Goal: Task Accomplishment & Management: Use online tool/utility

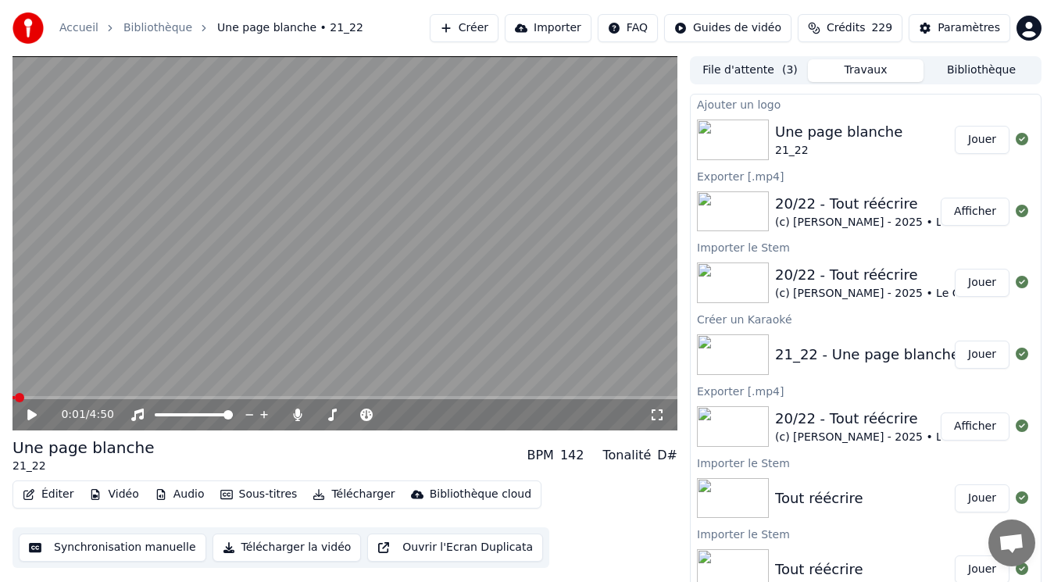
click at [365, 250] on video at bounding box center [344, 243] width 665 height 374
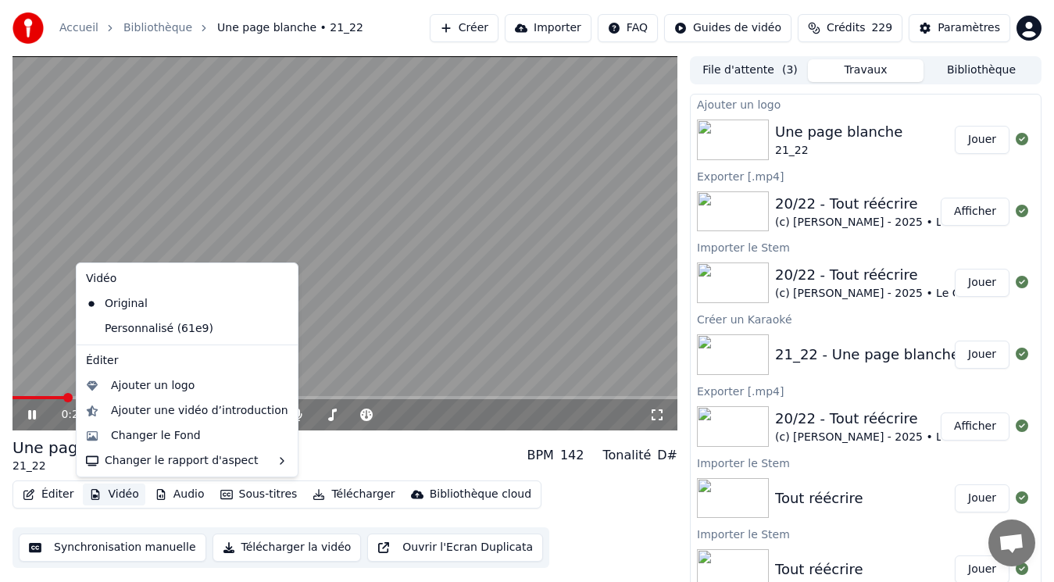
click at [127, 494] on button "Vidéo" at bounding box center [114, 494] width 62 height 22
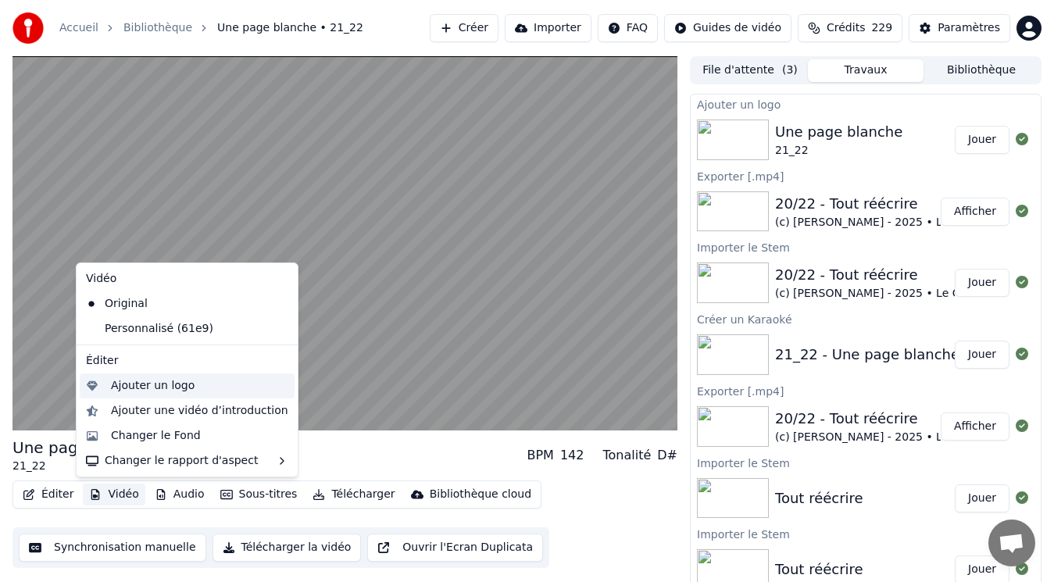
click at [119, 383] on div "Ajouter un logo" at bounding box center [153, 386] width 84 height 16
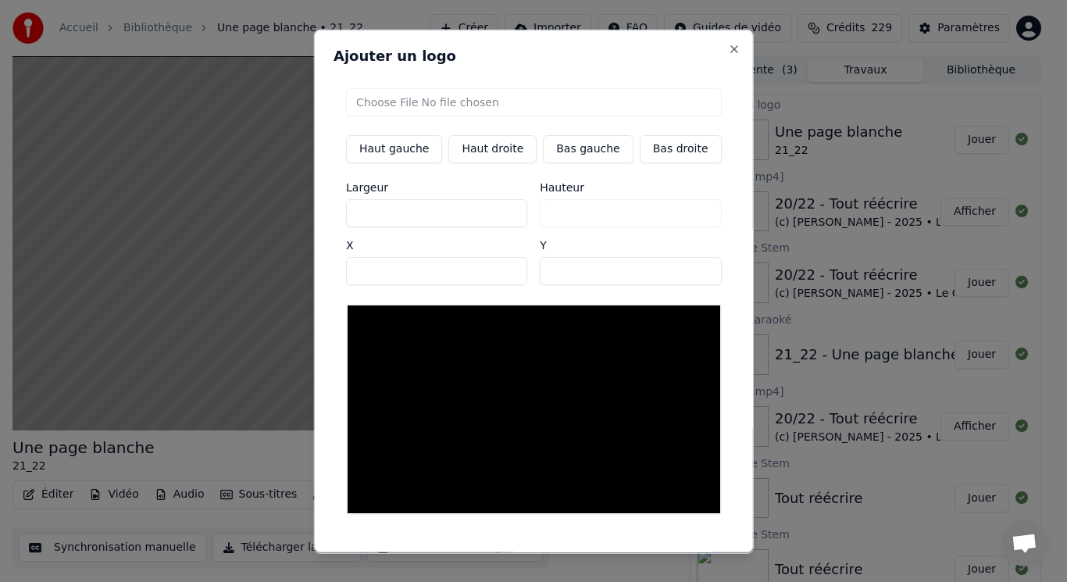
click at [418, 103] on input "file" at bounding box center [534, 101] width 376 height 28
type input "**********"
type input "***"
click at [584, 153] on button "Bas gauche" at bounding box center [588, 148] width 90 height 28
type input "***"
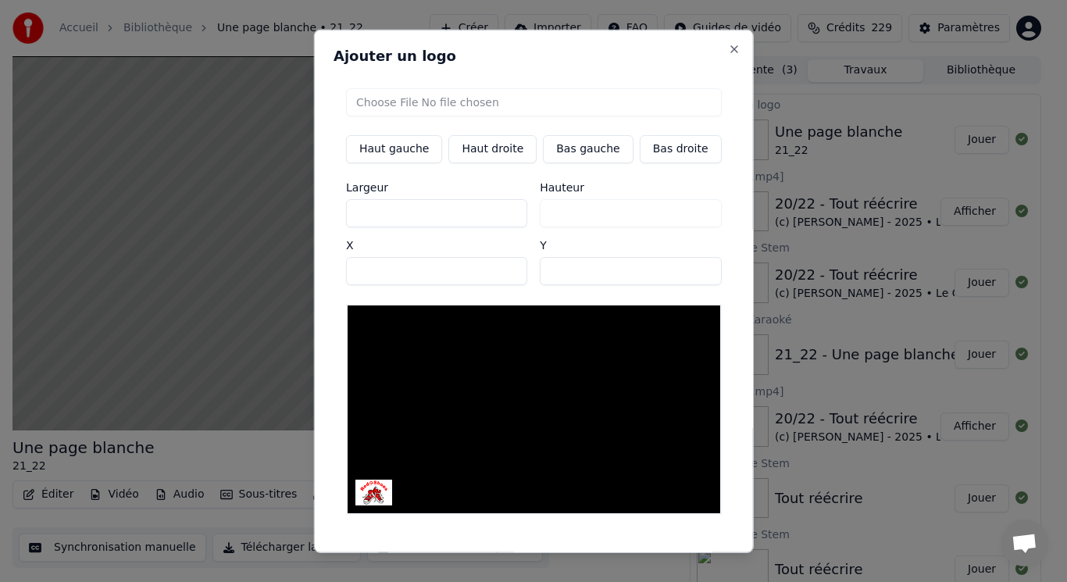
click at [661, 552] on button "Sauvegarder" at bounding box center [686, 566] width 94 height 28
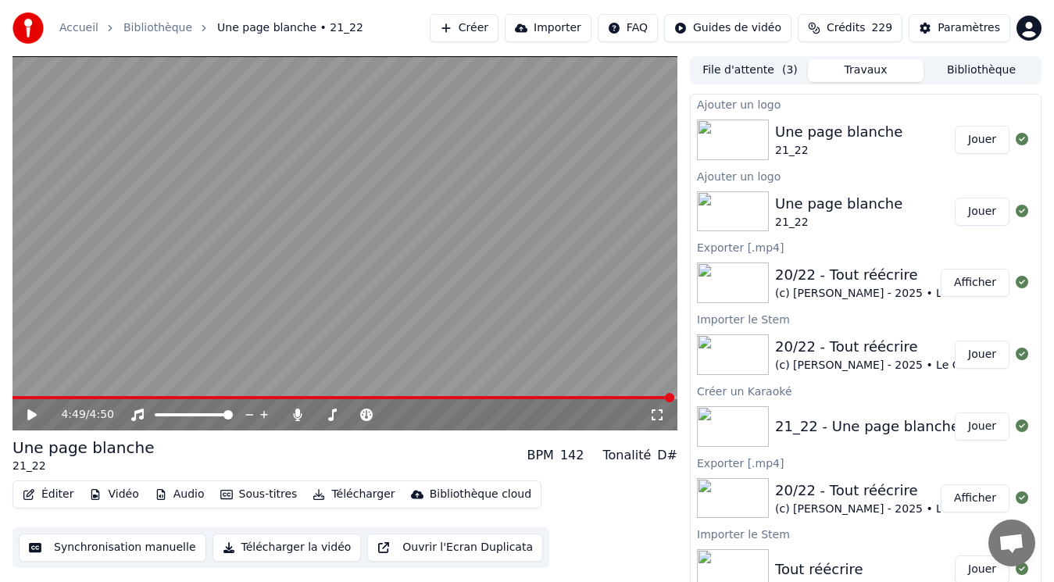
click at [954, 135] on button "Jouer" at bounding box center [981, 140] width 55 height 28
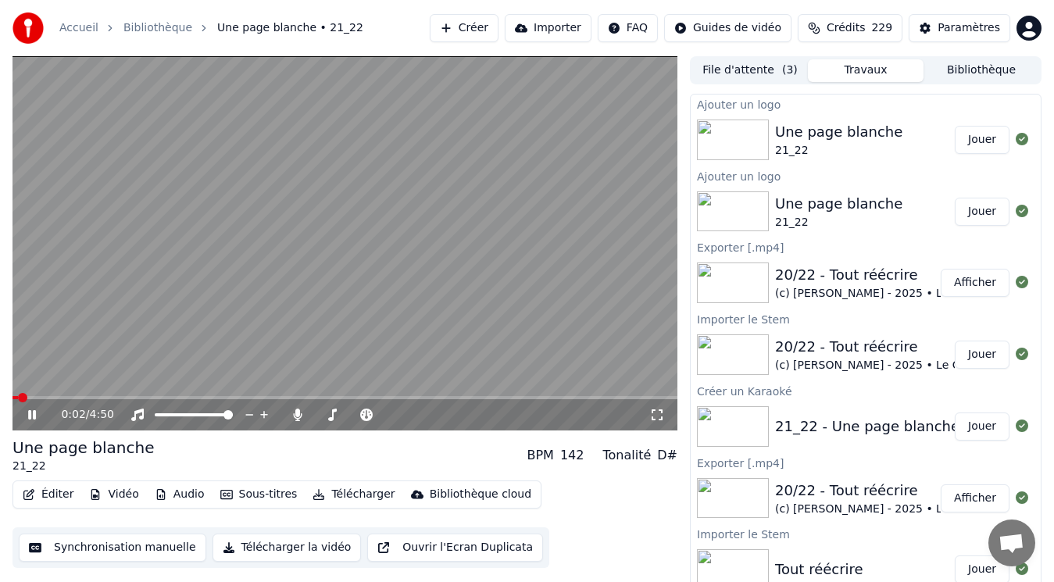
click at [29, 412] on icon at bounding box center [32, 414] width 8 height 9
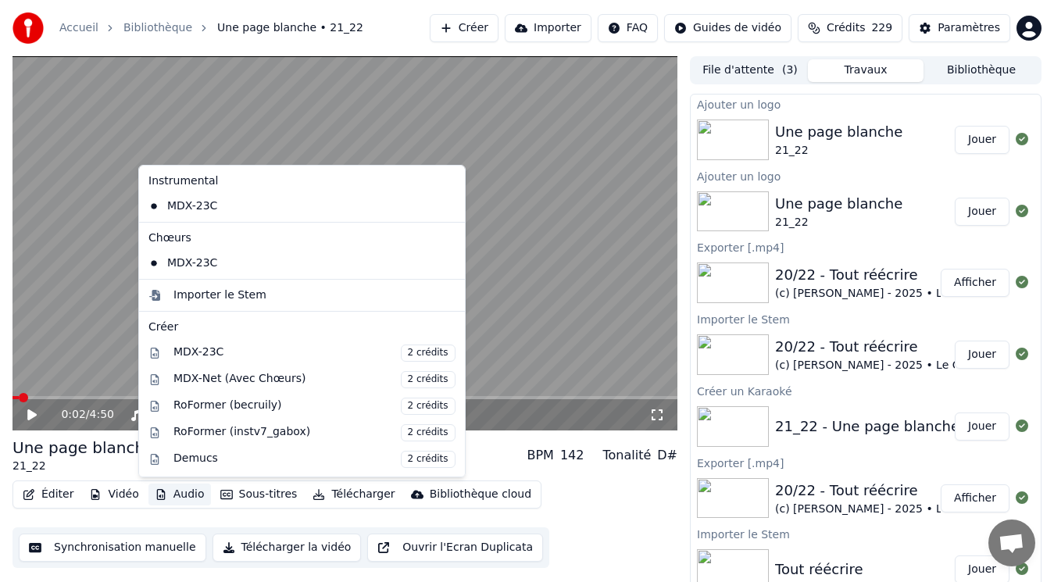
click at [176, 495] on button "Audio" at bounding box center [179, 494] width 62 height 22
click at [178, 299] on div "Importer le Stem" at bounding box center [219, 295] width 93 height 16
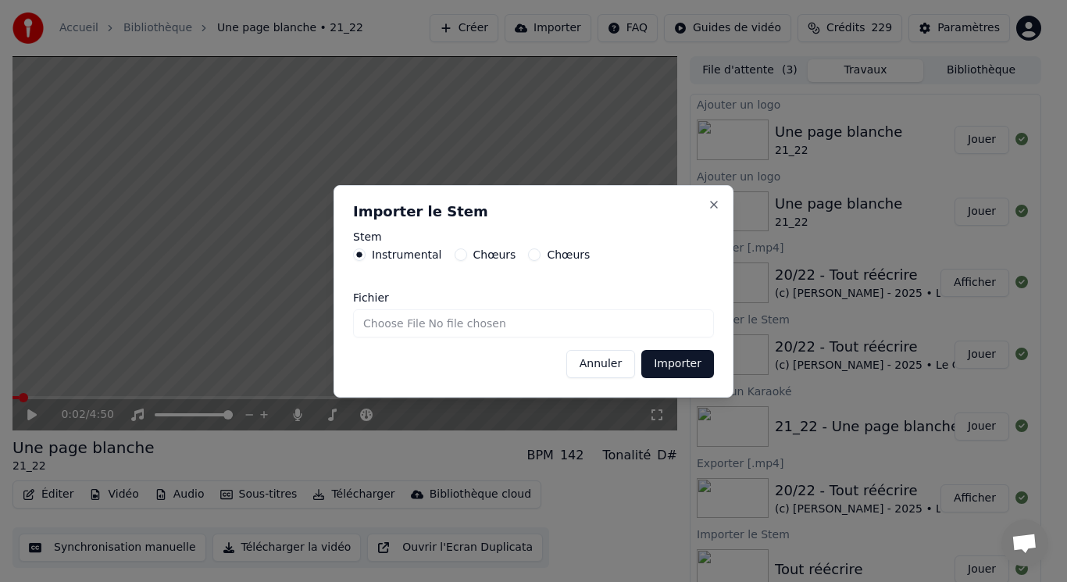
click at [381, 324] on input "Fichier" at bounding box center [533, 323] width 361 height 28
type input "**********"
click at [669, 369] on button "Importer" at bounding box center [677, 364] width 73 height 28
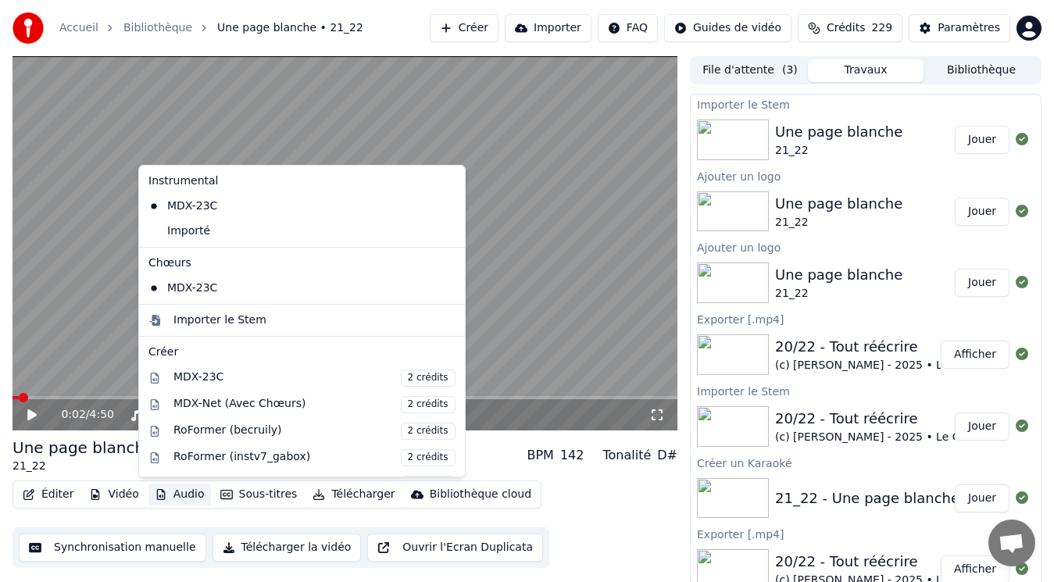
click at [170, 495] on button "Audio" at bounding box center [179, 494] width 62 height 22
click at [212, 323] on div "Importer le Stem" at bounding box center [219, 320] width 93 height 16
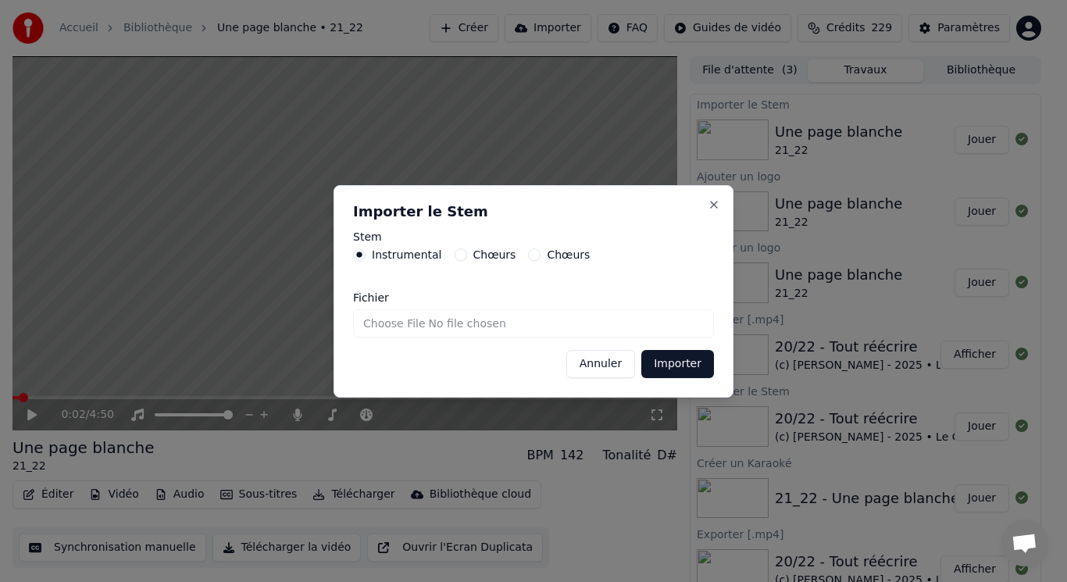
click at [458, 256] on div "Chœurs" at bounding box center [486, 254] width 62 height 12
click at [455, 256] on button "Chœurs" at bounding box center [461, 254] width 12 height 12
click at [412, 315] on input "Fichier" at bounding box center [533, 323] width 361 height 28
type input "**********"
click at [664, 367] on button "Importer" at bounding box center [677, 364] width 73 height 28
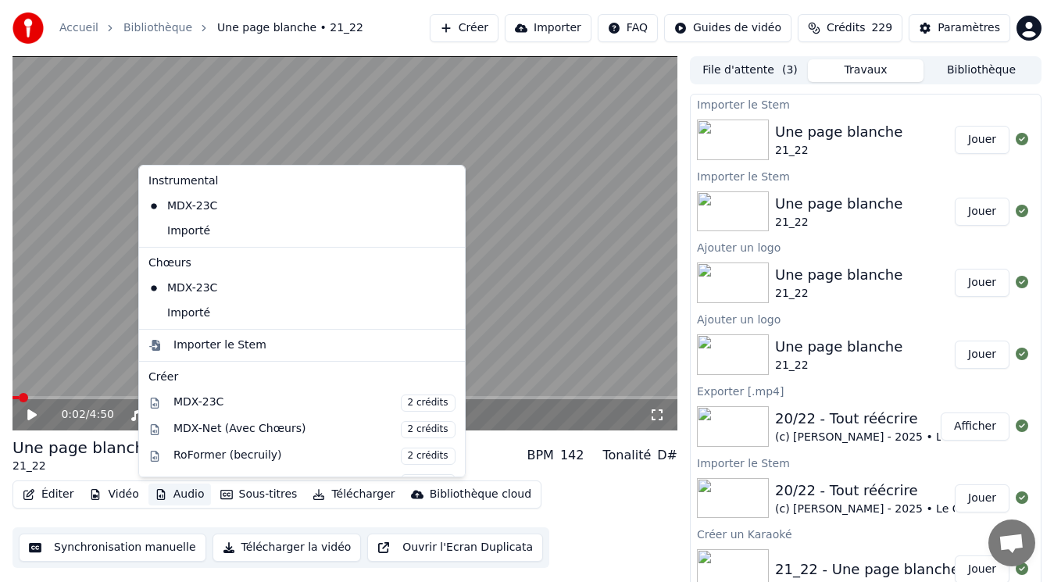
click at [184, 491] on button "Audio" at bounding box center [179, 494] width 62 height 22
click at [205, 310] on div "Importé" at bounding box center [290, 313] width 296 height 25
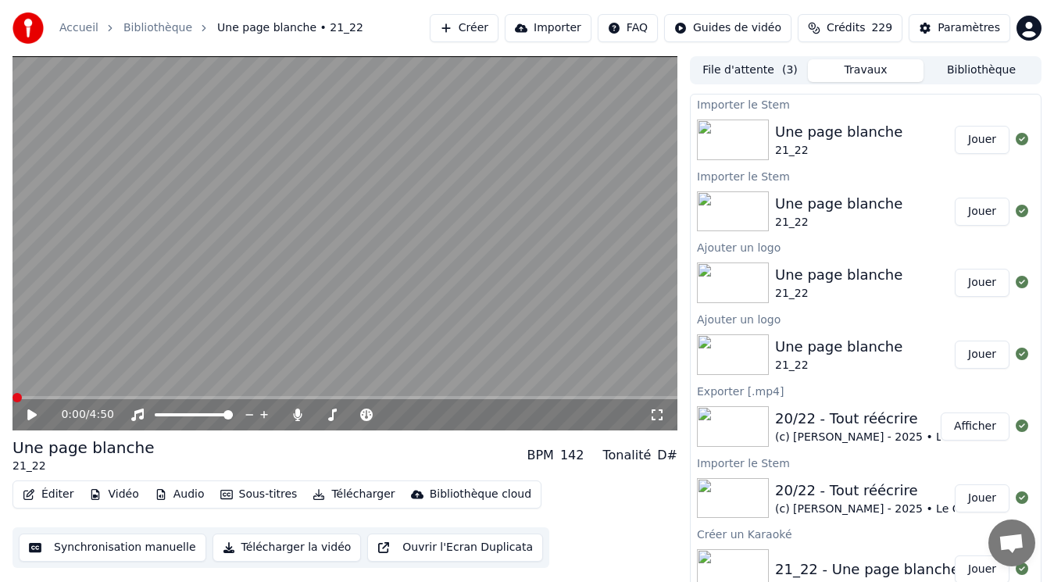
click at [182, 489] on button "Audio" at bounding box center [179, 494] width 62 height 22
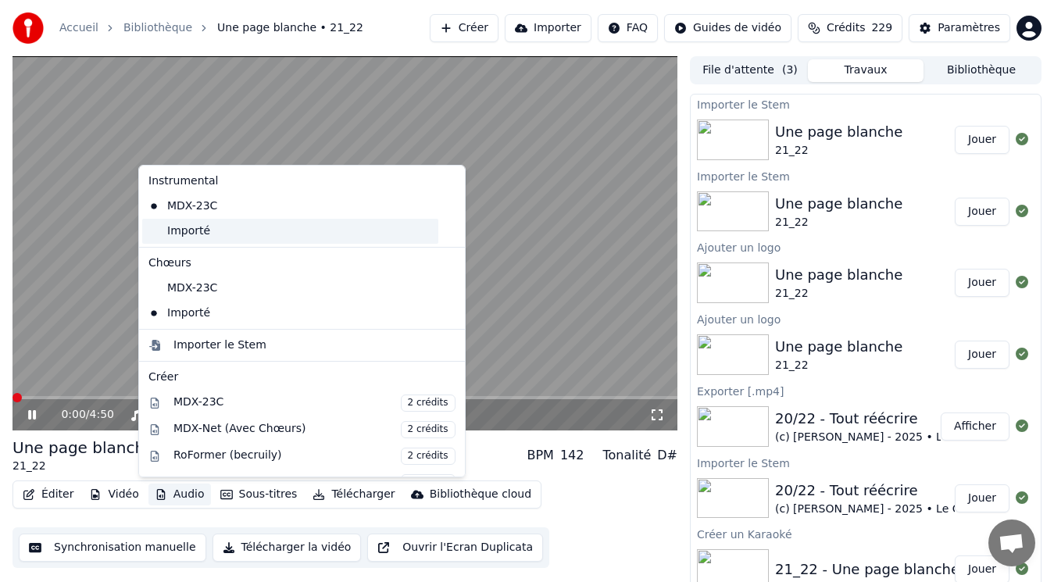
click at [212, 236] on div "Importé" at bounding box center [290, 231] width 296 height 25
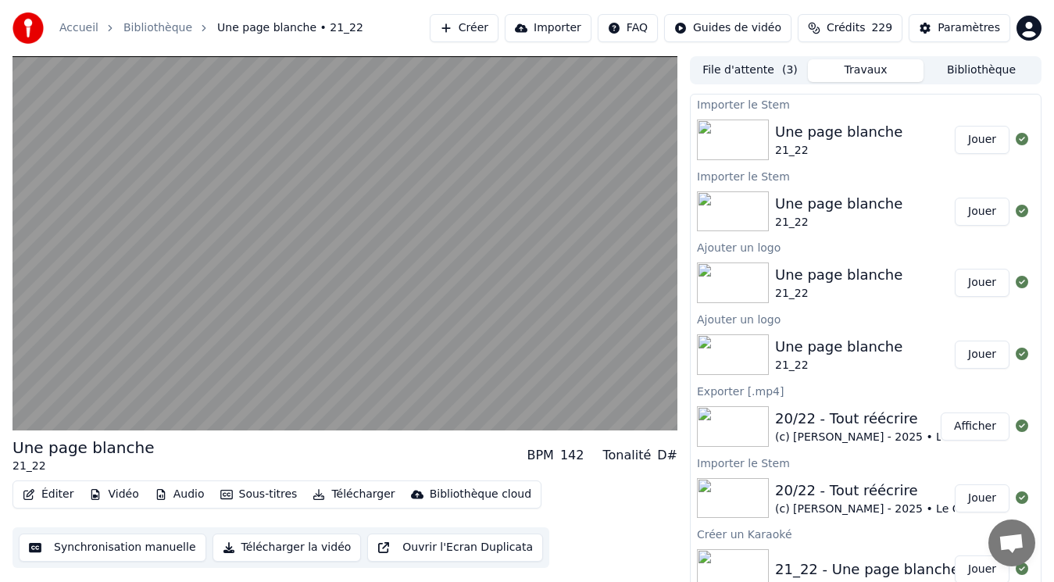
click at [875, 428] on div "20/22 - Tout réécrire" at bounding box center [956, 419] width 363 height 22
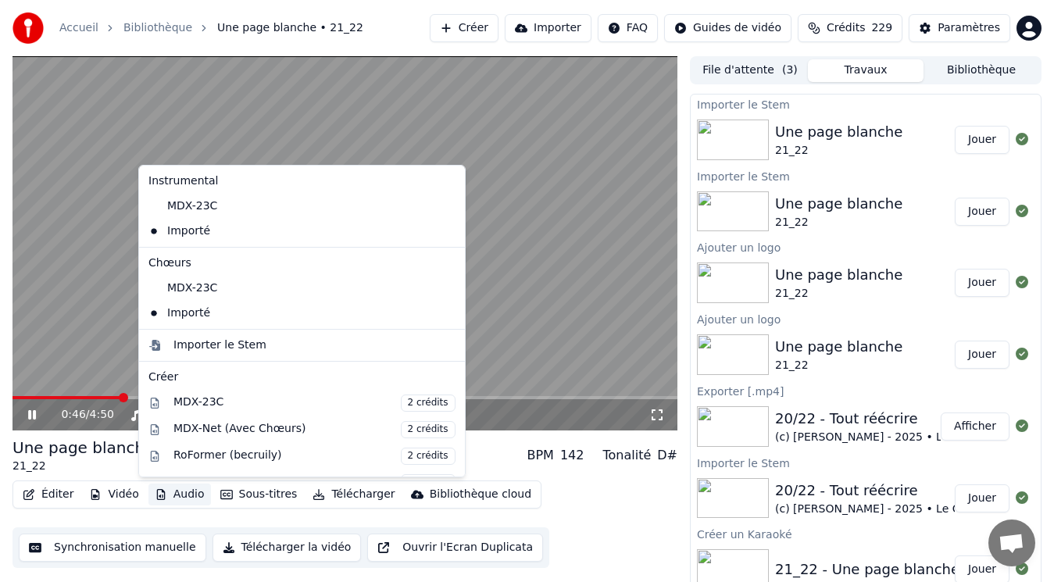
click at [176, 490] on button "Audio" at bounding box center [179, 494] width 62 height 22
click at [501, 234] on video at bounding box center [344, 243] width 665 height 374
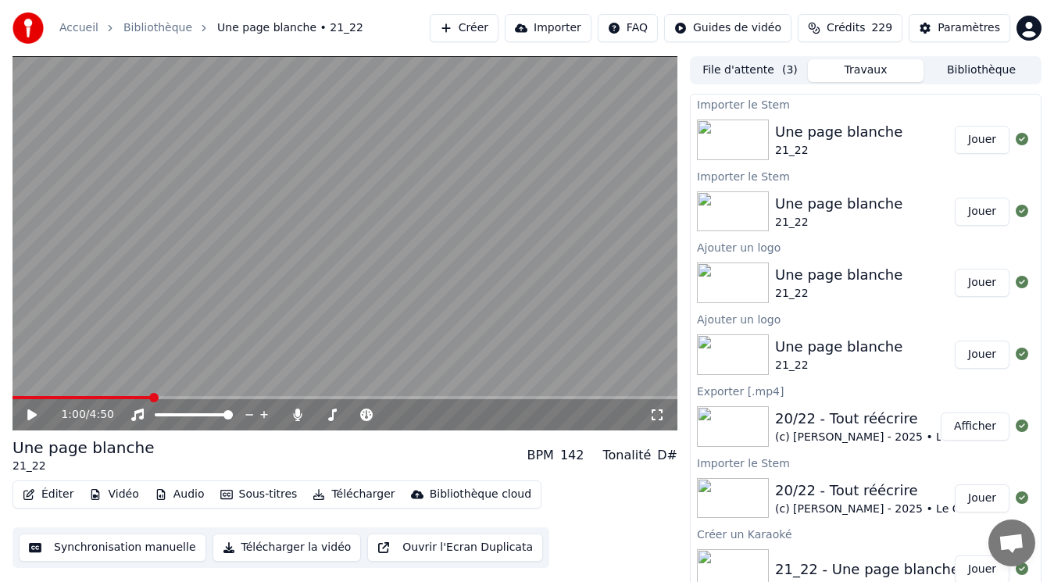
click at [968, 144] on button "Jouer" at bounding box center [981, 140] width 55 height 28
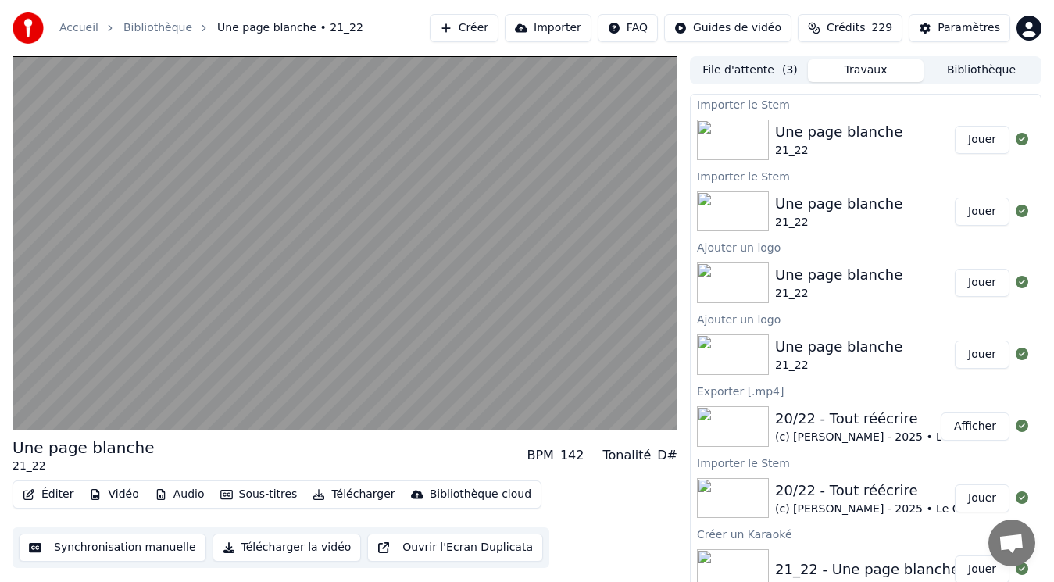
click at [172, 491] on button "Audio" at bounding box center [179, 494] width 62 height 22
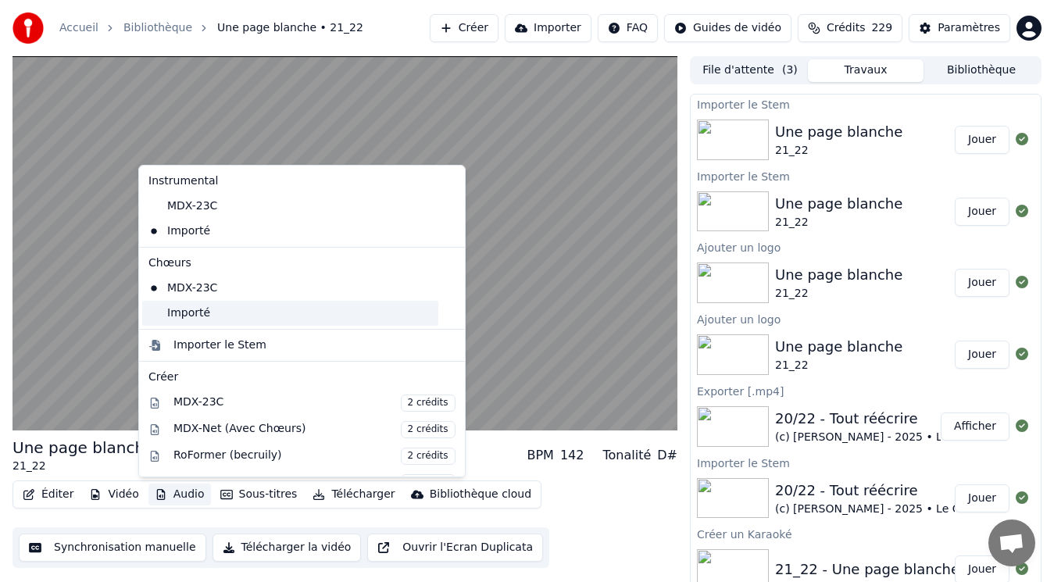
click at [202, 312] on div "Importé" at bounding box center [290, 313] width 296 height 25
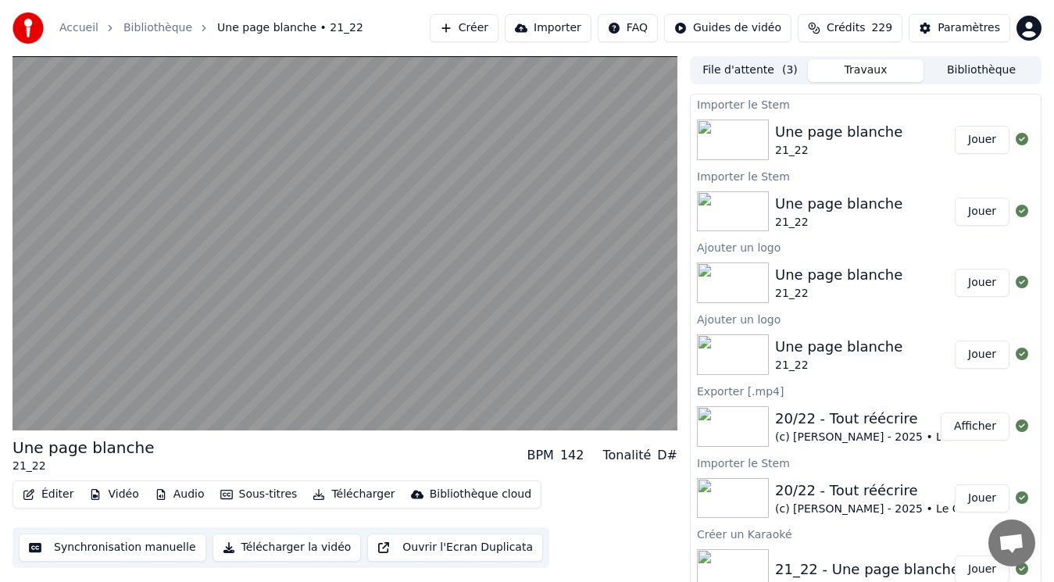
click at [172, 490] on button "Audio" at bounding box center [179, 494] width 62 height 22
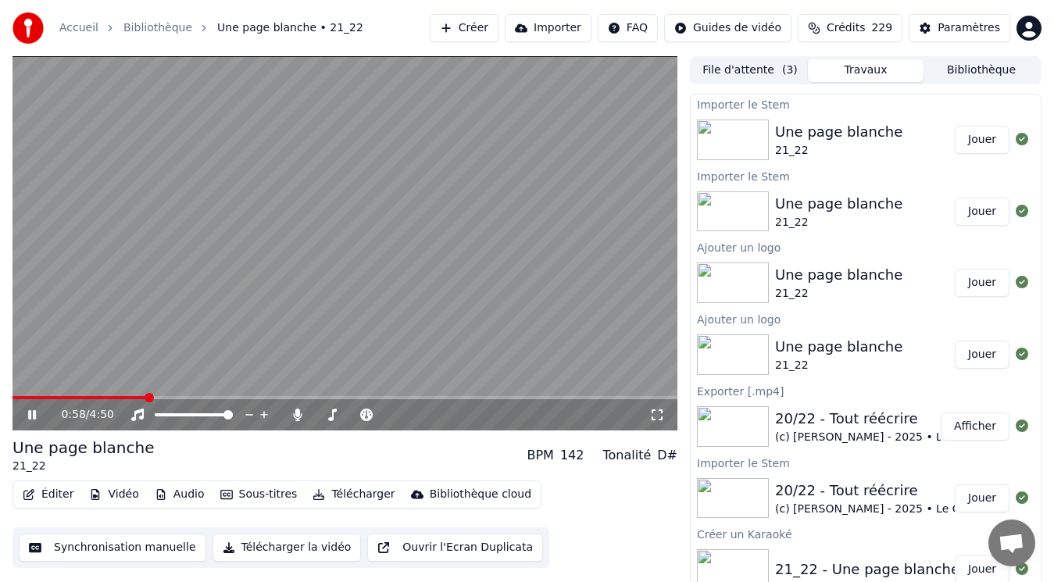
click at [97, 287] on video at bounding box center [344, 243] width 665 height 374
click at [173, 491] on button "Audio" at bounding box center [179, 494] width 62 height 22
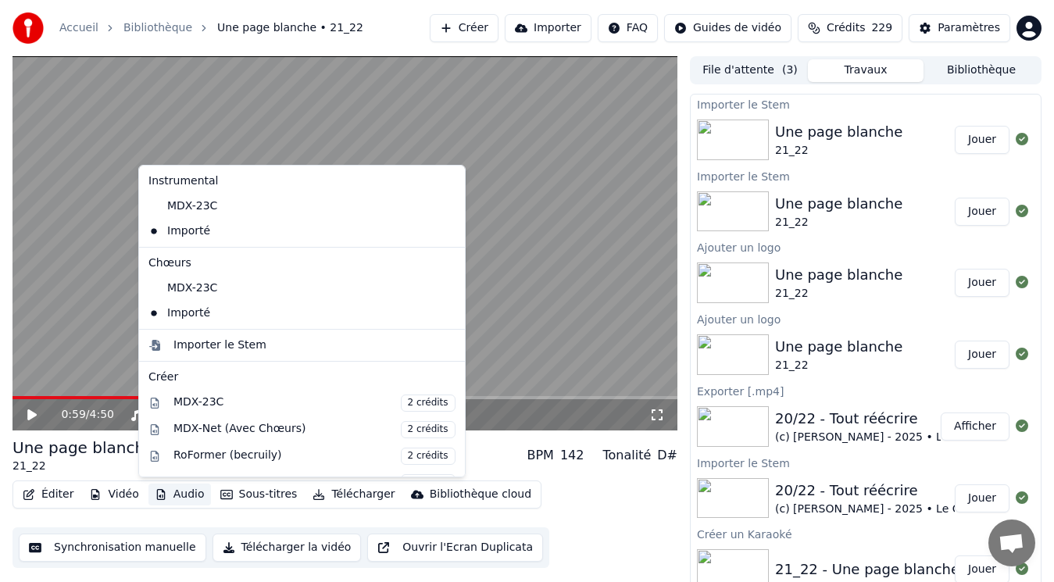
click at [444, 313] on icon at bounding box center [449, 313] width 11 height 12
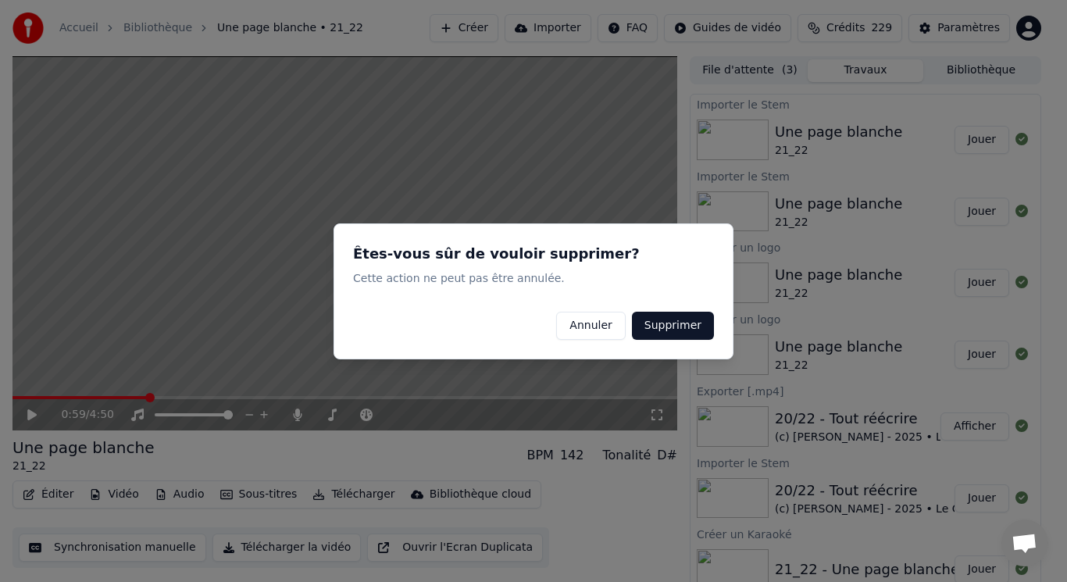
click at [676, 328] on button "Supprimer" at bounding box center [673, 325] width 82 height 28
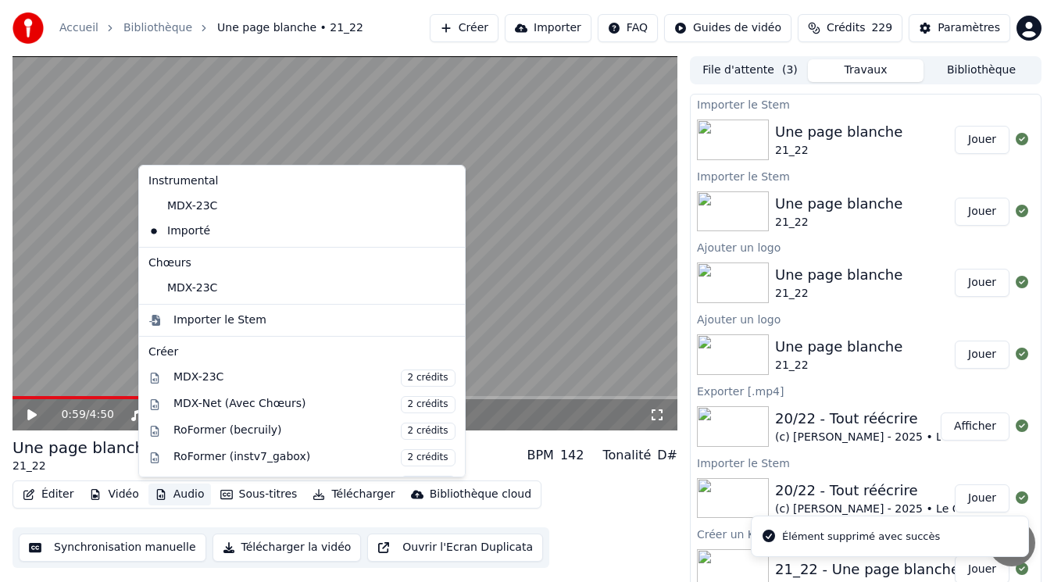
click at [166, 503] on button "Audio" at bounding box center [179, 494] width 62 height 22
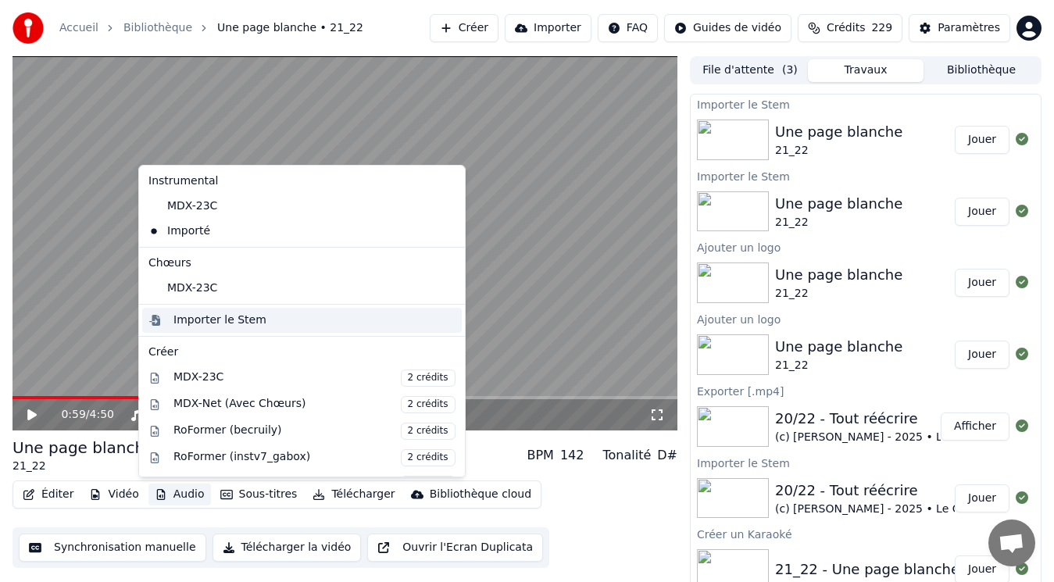
click at [199, 320] on div "Importer le Stem" at bounding box center [219, 320] width 93 height 16
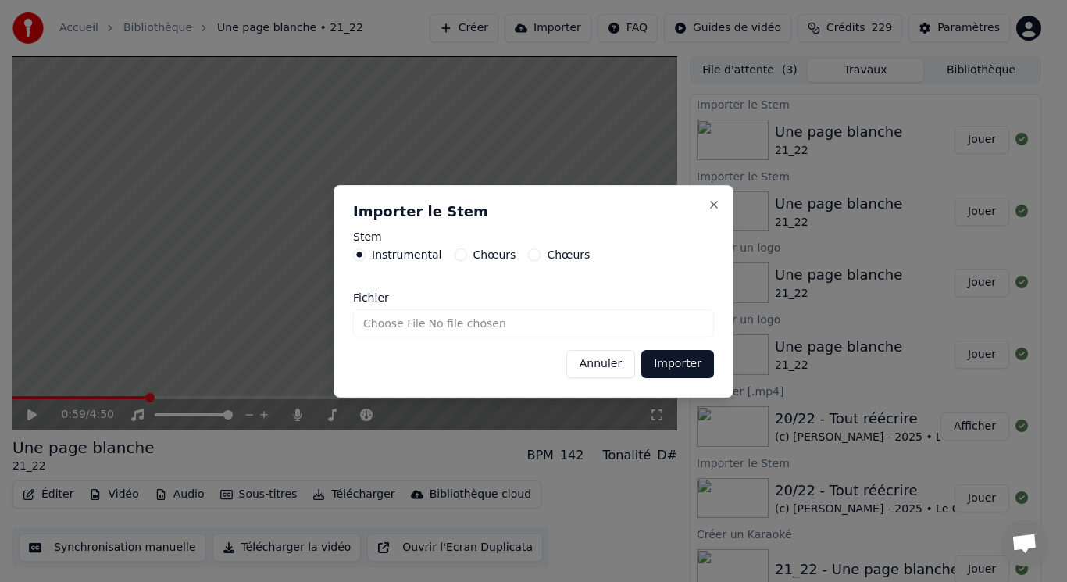
click at [473, 259] on label "Chœurs" at bounding box center [494, 254] width 43 height 11
click at [465, 259] on button "Chœurs" at bounding box center [461, 254] width 12 height 12
click at [400, 326] on input "Fichier" at bounding box center [533, 323] width 361 height 28
type input "**********"
click at [672, 366] on button "Importer" at bounding box center [677, 364] width 73 height 28
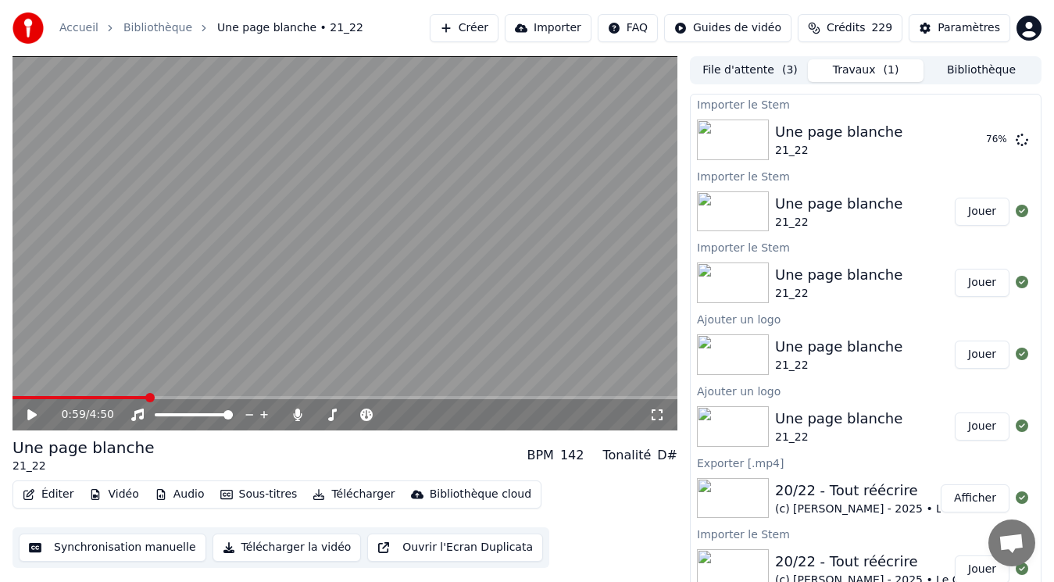
click at [170, 497] on button "Audio" at bounding box center [179, 494] width 62 height 22
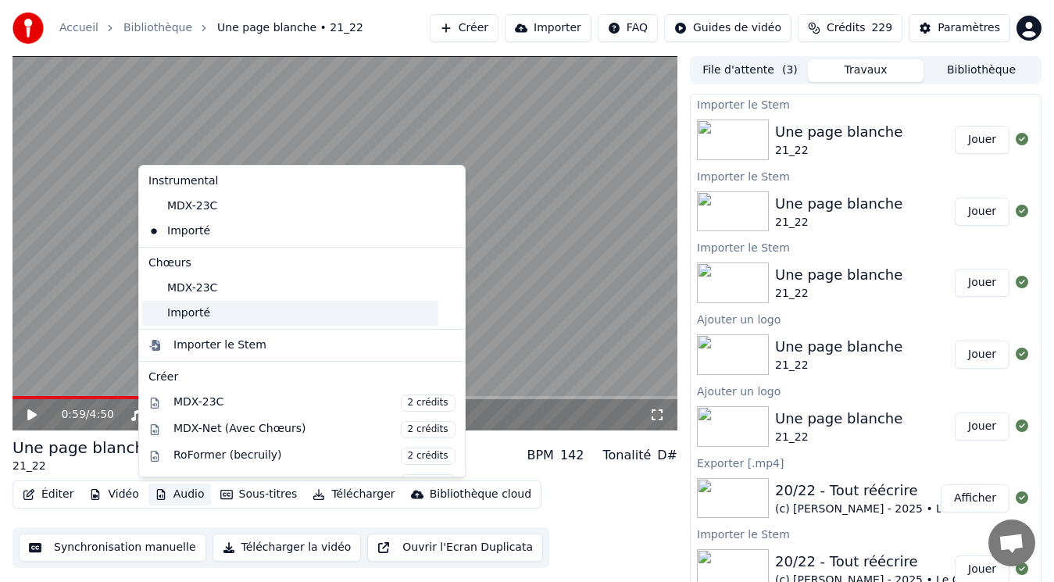
click at [214, 315] on div "Importé" at bounding box center [290, 313] width 296 height 25
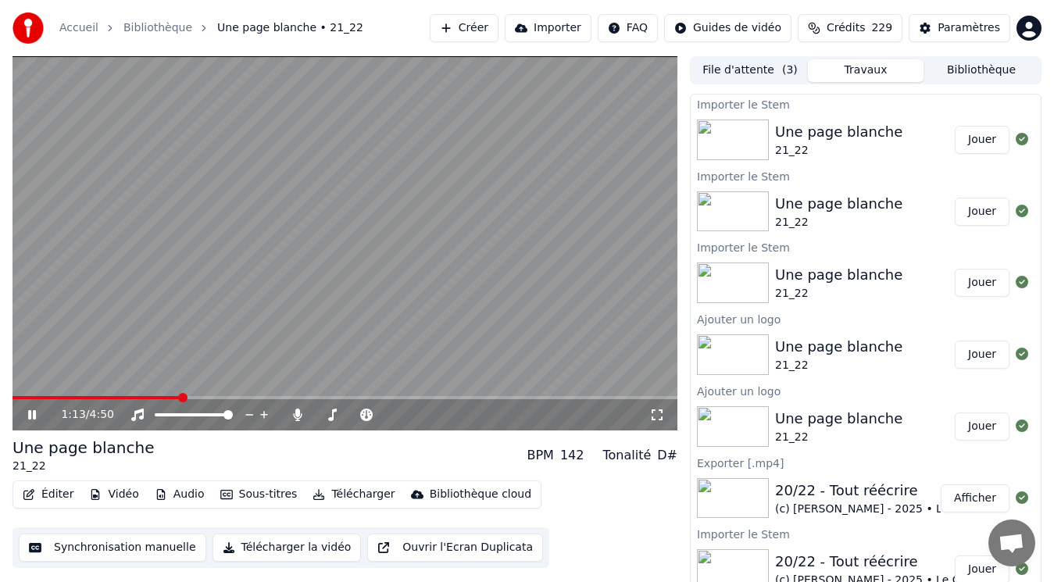
click at [94, 286] on video at bounding box center [344, 243] width 665 height 374
click at [12, 393] on span at bounding box center [16, 397] width 9 height 9
click at [35, 413] on icon at bounding box center [31, 414] width 9 height 11
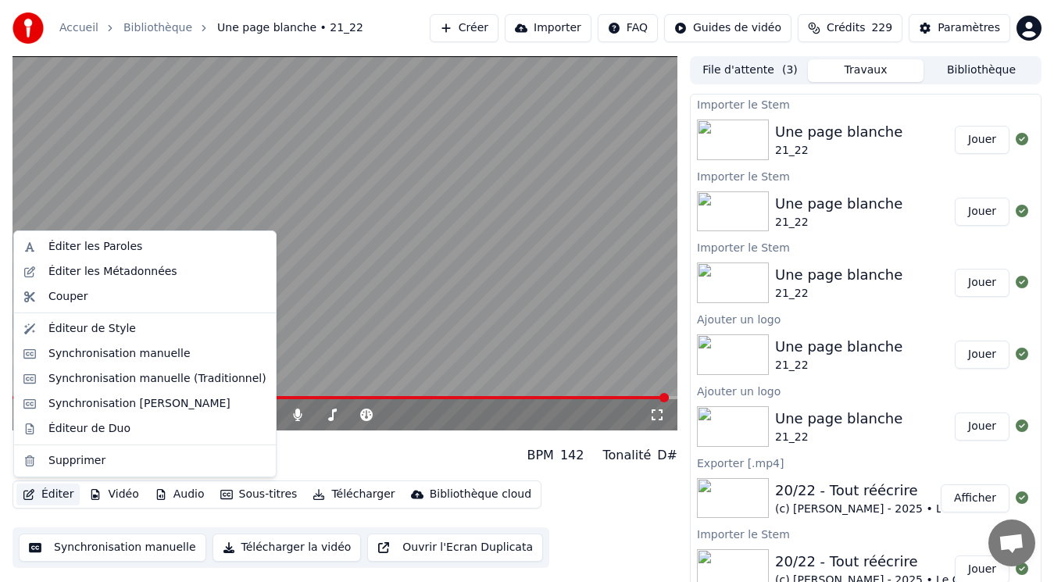
click at [55, 494] on button "Éditer" at bounding box center [47, 494] width 63 height 22
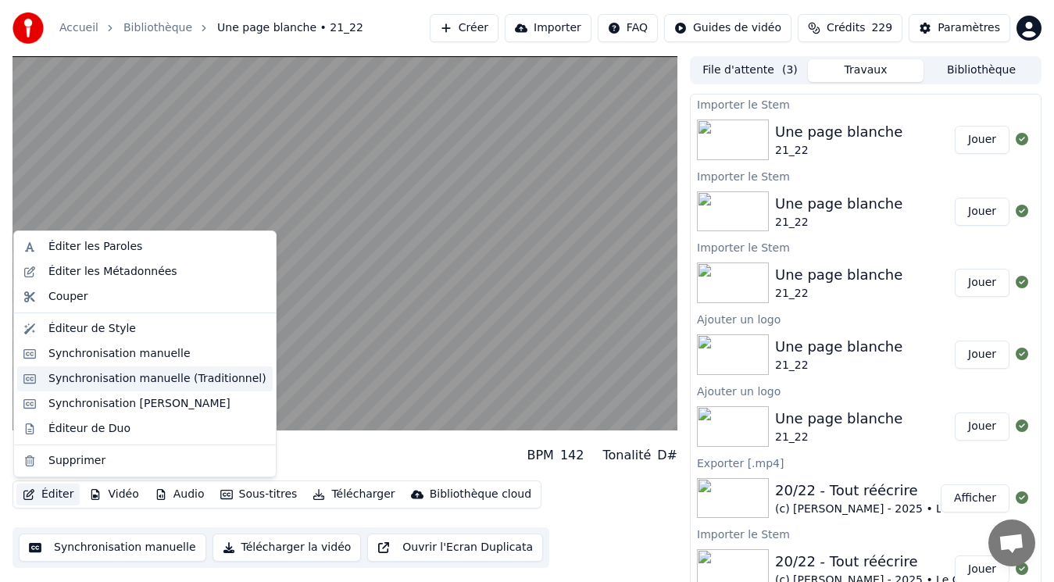
click at [76, 385] on div "Synchronisation manuelle (Traditionnel)" at bounding box center [157, 379] width 218 height 16
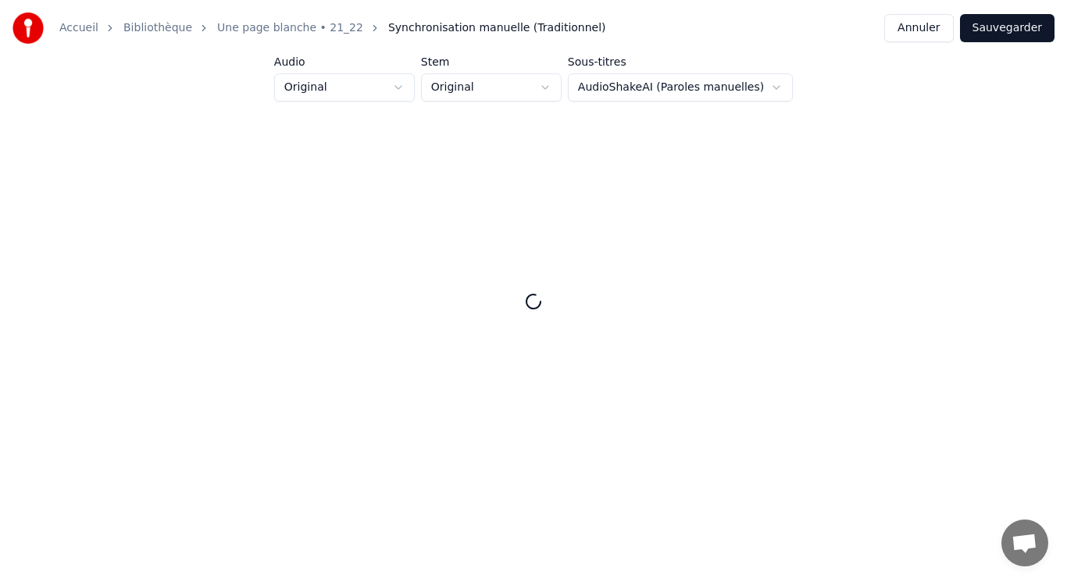
click at [943, 35] on button "Annuler" at bounding box center [918, 28] width 69 height 28
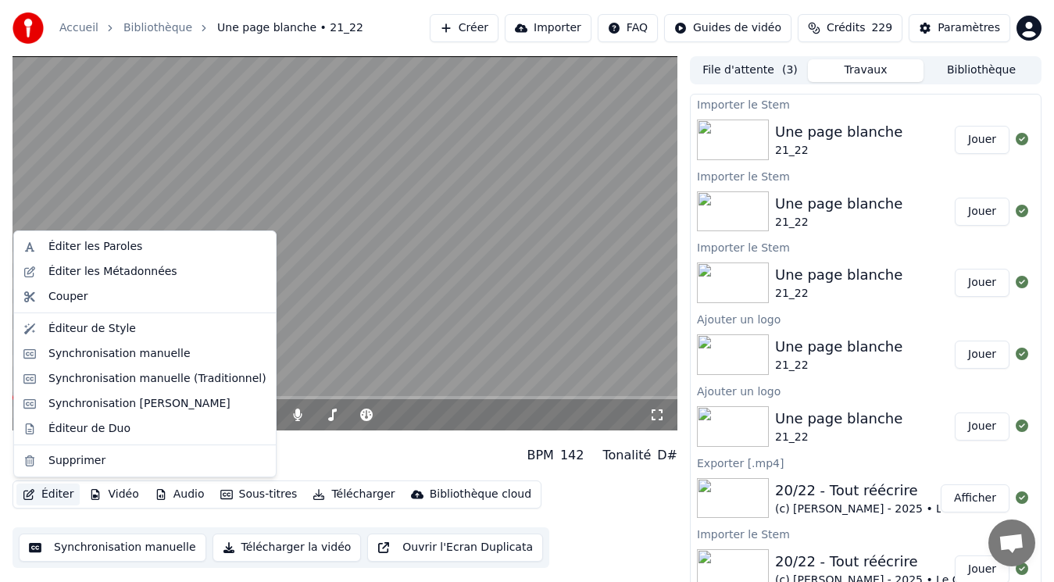
click at [46, 494] on button "Éditer" at bounding box center [47, 494] width 63 height 22
click at [443, 232] on video at bounding box center [344, 243] width 665 height 374
click at [48, 492] on button "Éditer" at bounding box center [47, 494] width 63 height 22
click at [107, 378] on div "Synchronisation manuelle (Traditionnel)" at bounding box center [157, 379] width 218 height 16
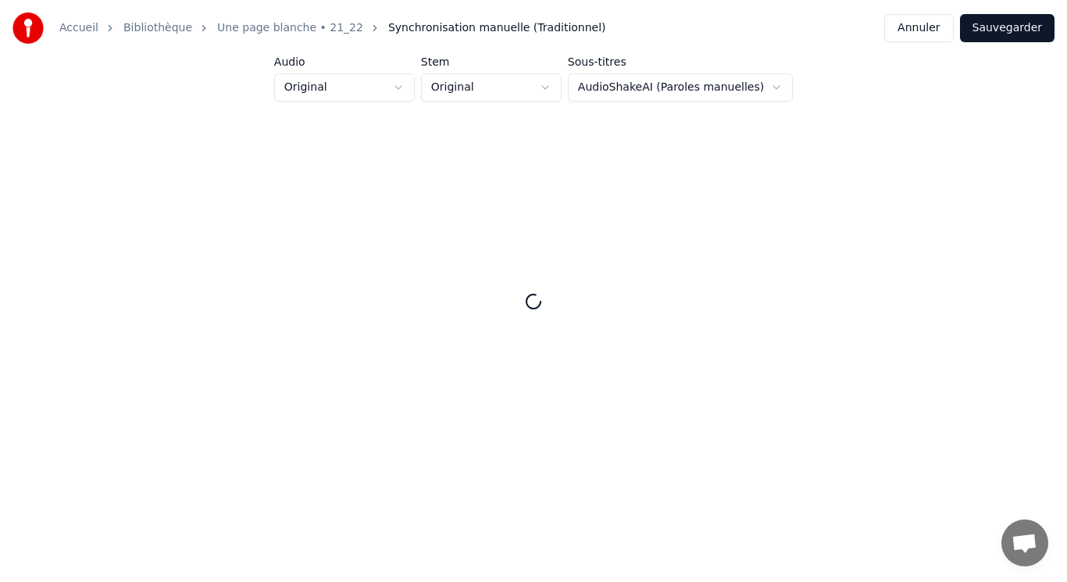
click at [948, 32] on button "Annuler" at bounding box center [918, 28] width 69 height 28
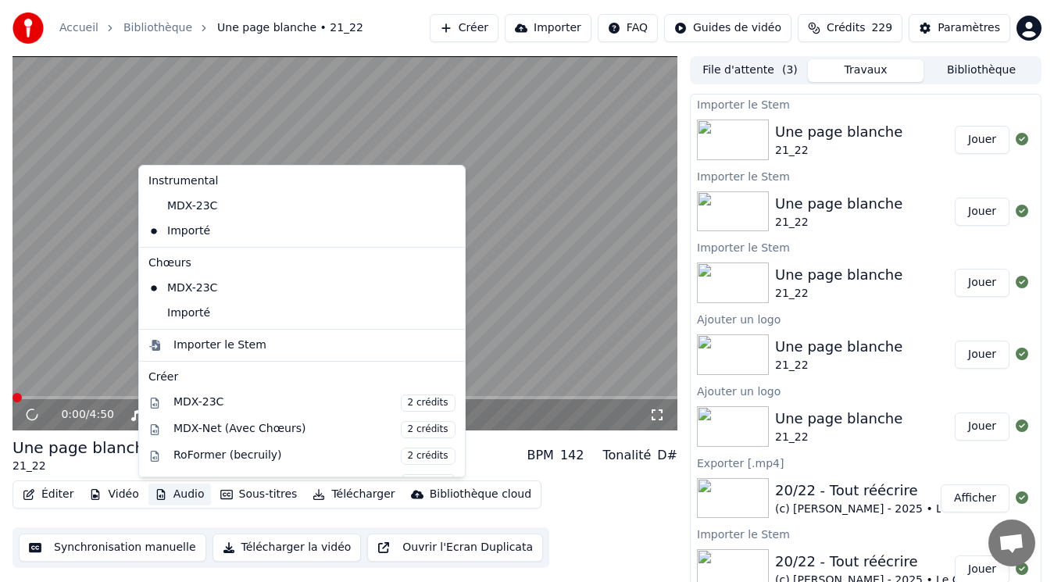
click at [180, 494] on button "Audio" at bounding box center [179, 494] width 62 height 22
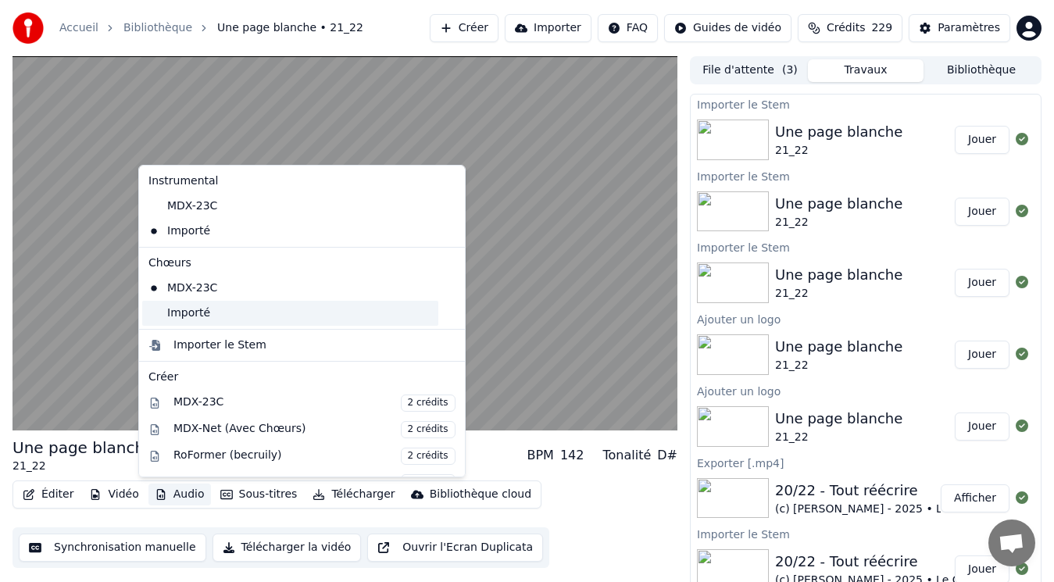
click at [199, 322] on div "Importé" at bounding box center [290, 313] width 296 height 25
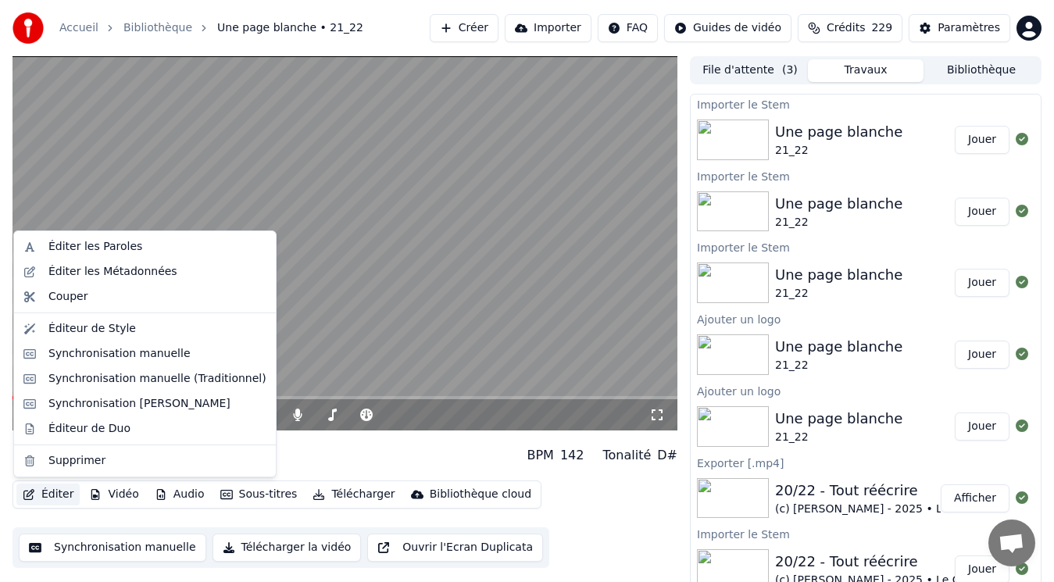
click at [60, 491] on button "Éditer" at bounding box center [47, 494] width 63 height 22
click at [865, 497] on div "20/22 - Tout réécrire" at bounding box center [956, 491] width 363 height 22
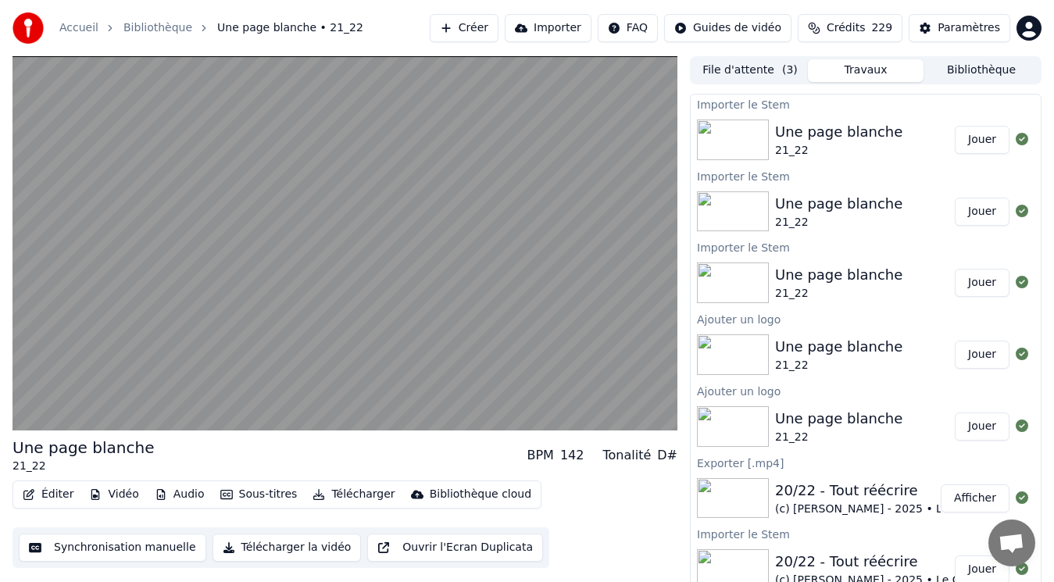
click at [960, 493] on button "Afficher" at bounding box center [974, 498] width 69 height 28
click at [834, 503] on div "(c) [PERSON_NAME] - 2025 • Le Carnet Secret de [PERSON_NAME]" at bounding box center [956, 509] width 363 height 16
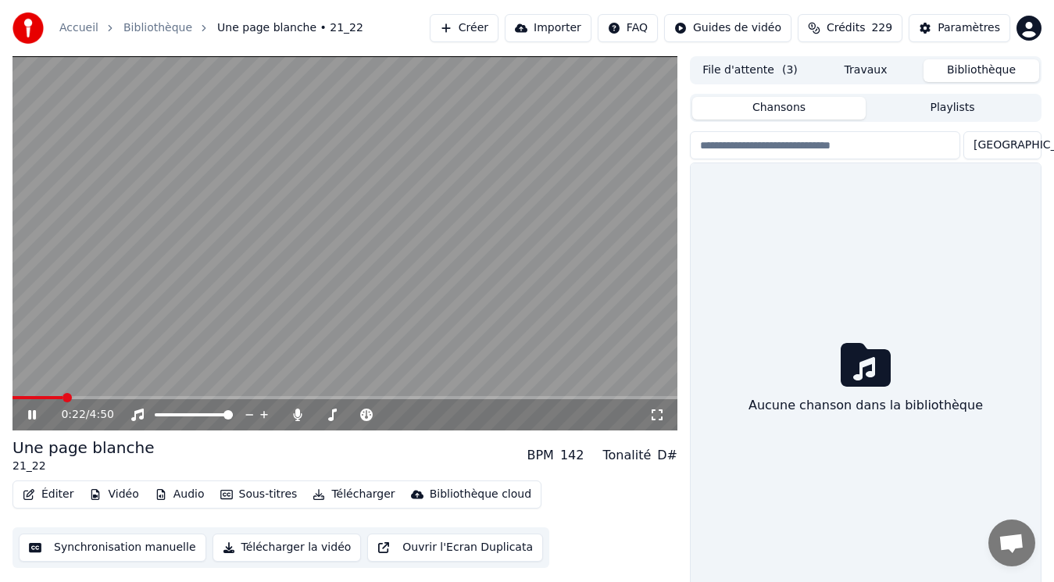
click at [977, 69] on button "Bibliothèque" at bounding box center [981, 70] width 116 height 23
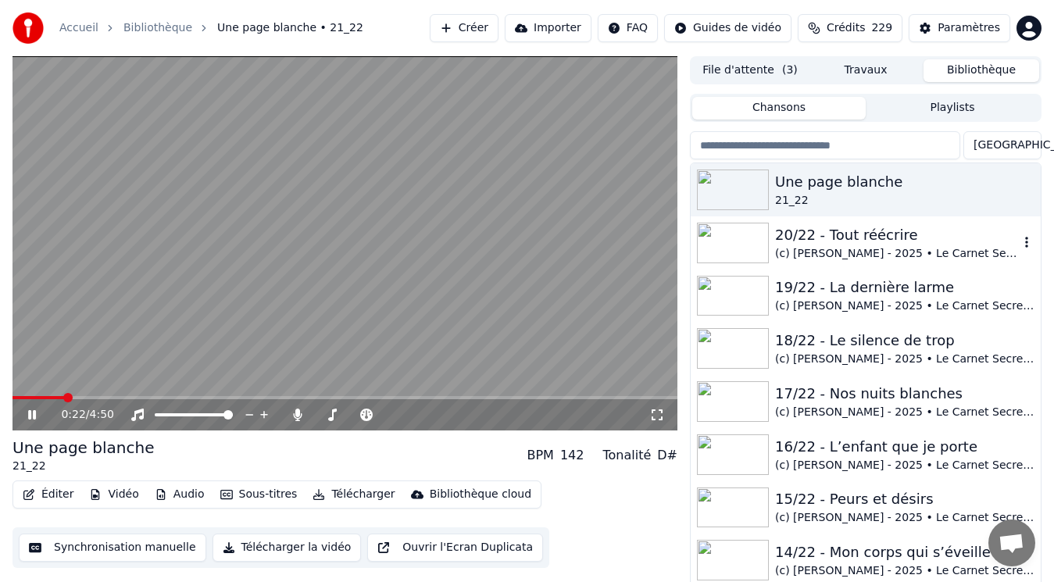
click at [809, 237] on div "20/22 - Tout réécrire" at bounding box center [897, 235] width 244 height 22
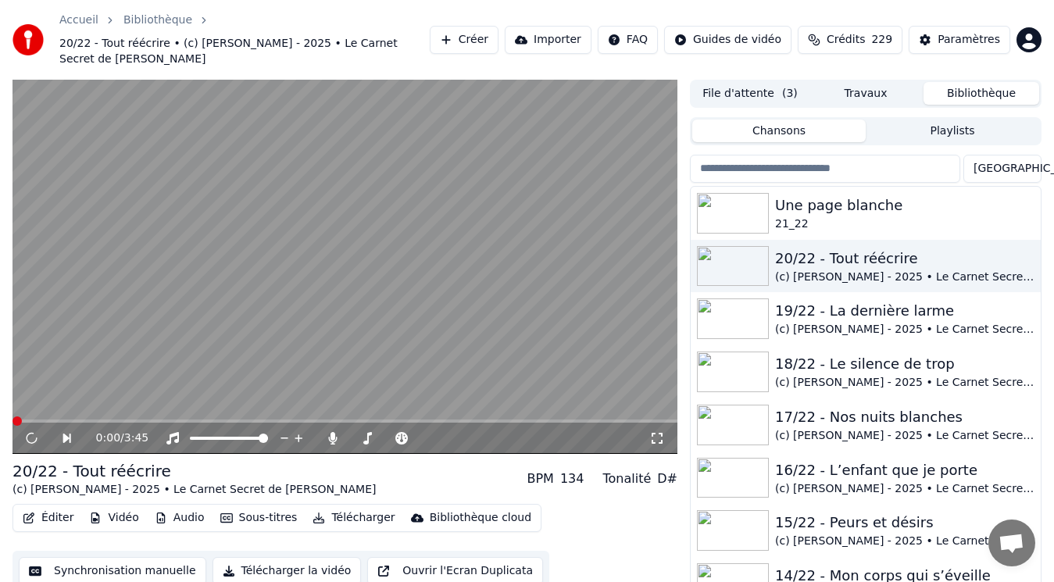
click at [67, 507] on button "Éditer" at bounding box center [47, 518] width 63 height 22
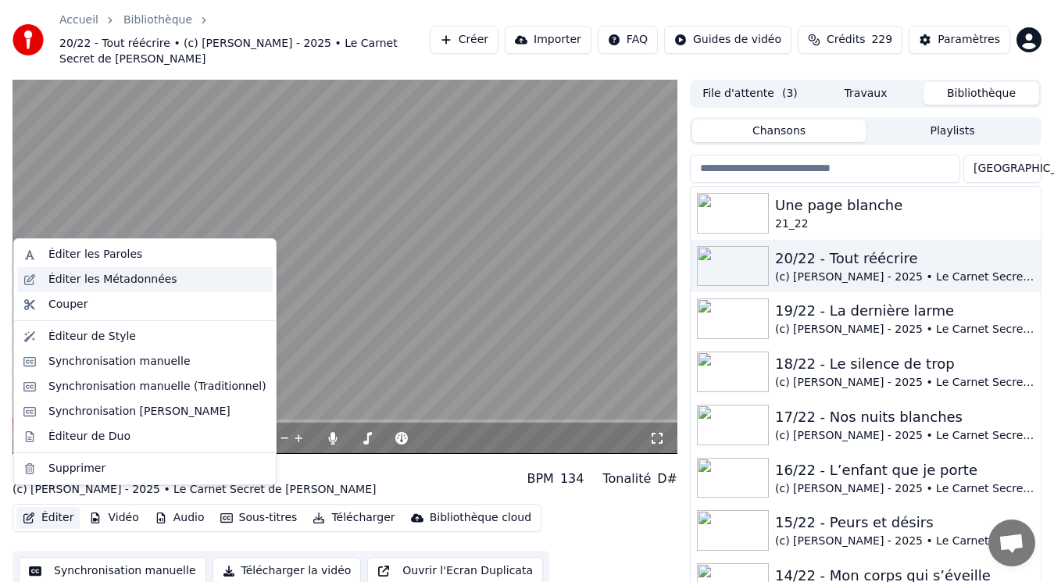
click at [62, 267] on div "Éditer les Métadonnées" at bounding box center [144, 279] width 255 height 25
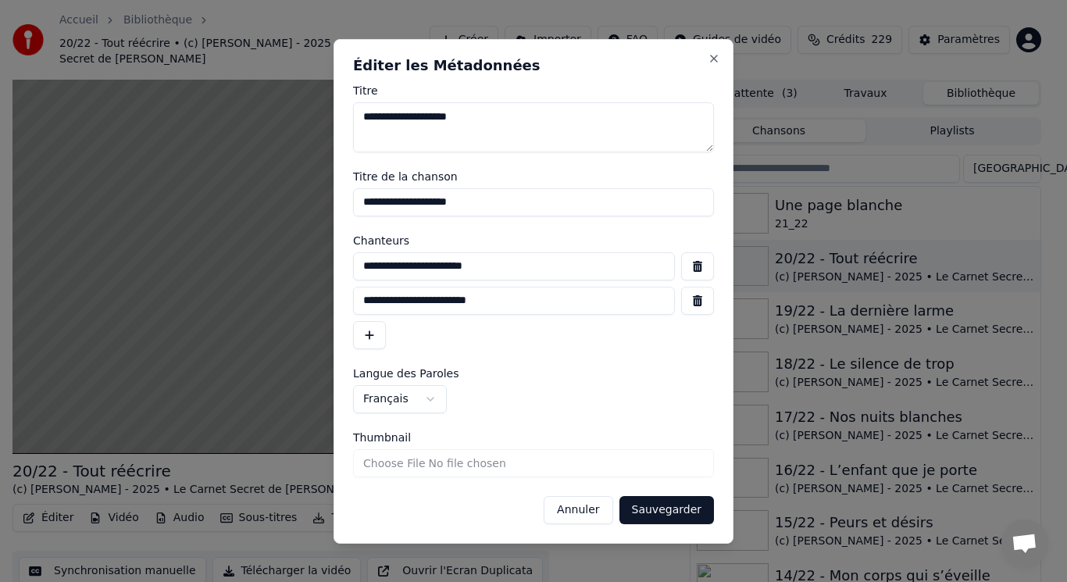
drag, startPoint x: 555, startPoint y: 264, endPoint x: 238, endPoint y: 262, distance: 317.1
click at [240, 263] on body "Accueil Bibliothèque 20/22 - Tout réécrire • (c) [PERSON_NAME] - 2025 • Le Carn…" at bounding box center [527, 291] width 1054 height 582
click at [598, 511] on button "Annuler" at bounding box center [578, 510] width 69 height 28
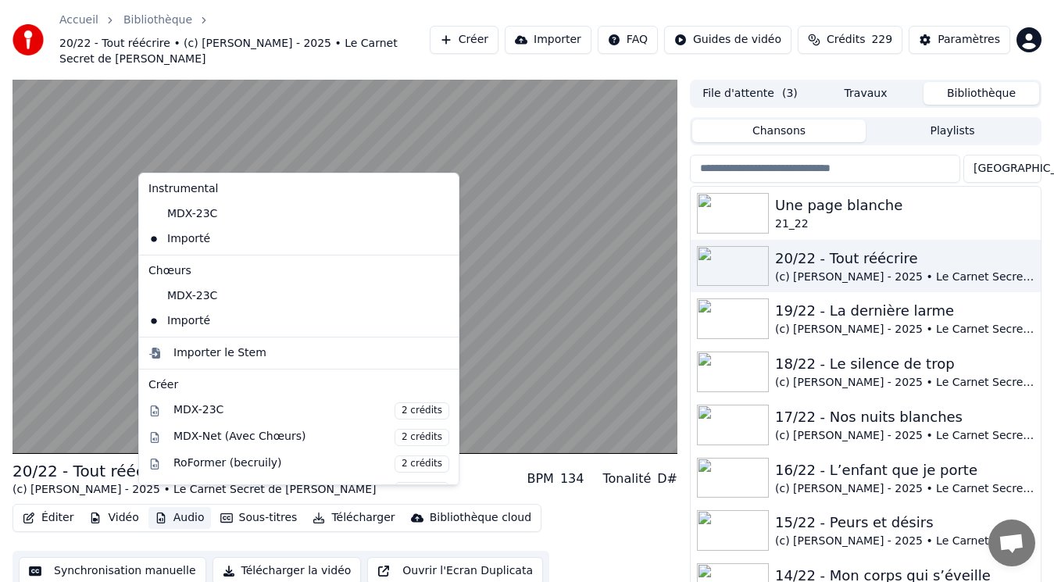
click at [174, 507] on button "Audio" at bounding box center [179, 518] width 62 height 22
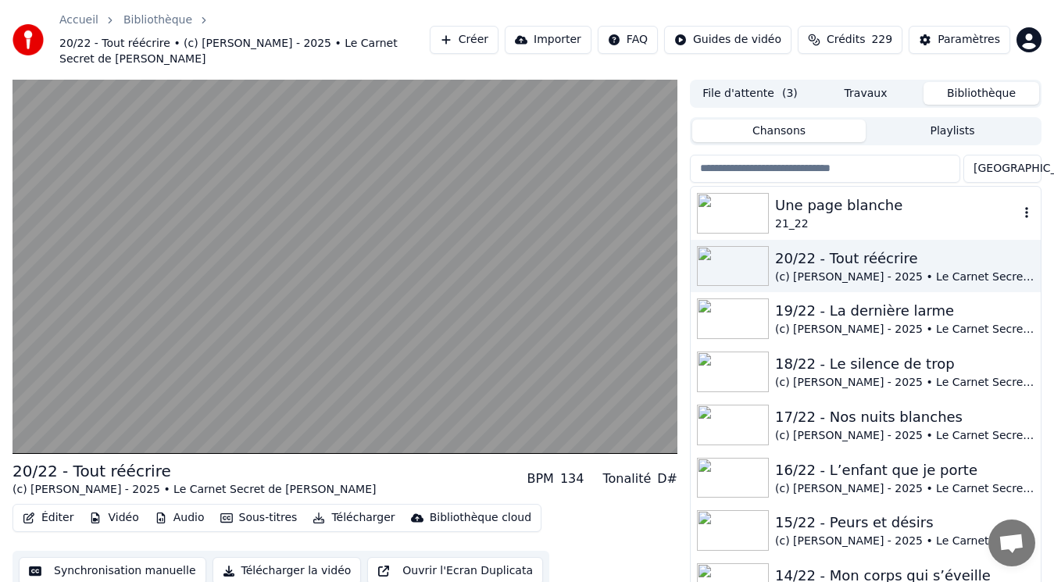
click at [924, 216] on div "21_22" at bounding box center [897, 224] width 244 height 16
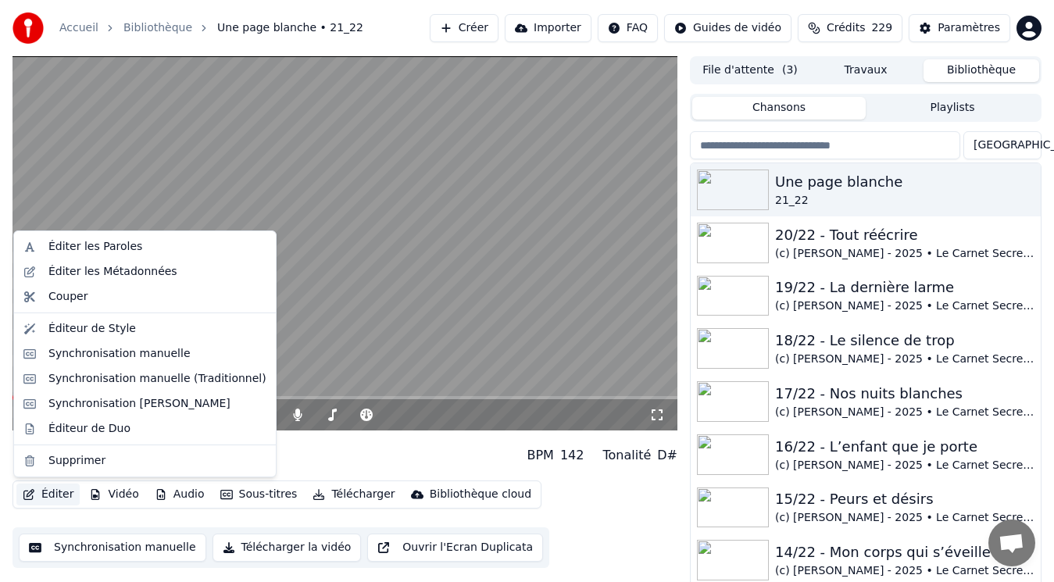
click at [40, 498] on button "Éditer" at bounding box center [47, 494] width 63 height 22
click at [105, 269] on div "Éditer les Métadonnées" at bounding box center [112, 272] width 129 height 16
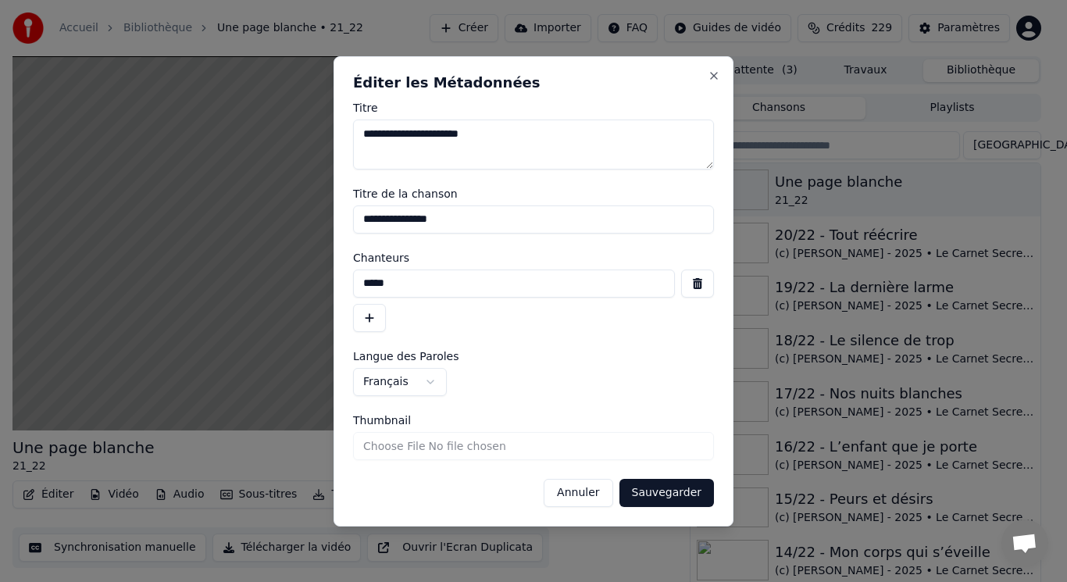
drag, startPoint x: 416, startPoint y: 283, endPoint x: 267, endPoint y: 287, distance: 149.2
click at [272, 287] on body "Accueil Bibliothèque Une page blanche • 21_22 Créer Importer FAQ Guides de vidé…" at bounding box center [527, 291] width 1054 height 582
paste input "**********"
type input "**********"
click at [380, 138] on textarea "**********" at bounding box center [533, 144] width 361 height 50
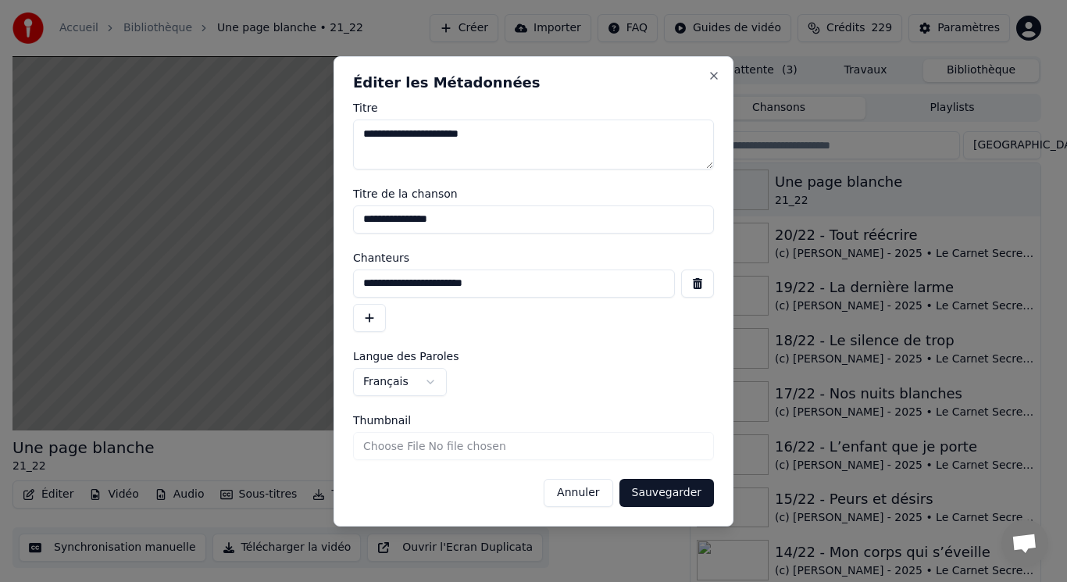
drag, startPoint x: 405, startPoint y: 137, endPoint x: 307, endPoint y: 137, distance: 97.6
click at [307, 137] on body "Accueil Bibliothèque Une page blanche • 21_22 Créer Importer FAQ Guides de vidé…" at bounding box center [527, 291] width 1054 height 582
click at [359, 219] on input "**********" at bounding box center [533, 219] width 361 height 28
paste input "********"
click at [376, 219] on input "**********" at bounding box center [533, 219] width 361 height 28
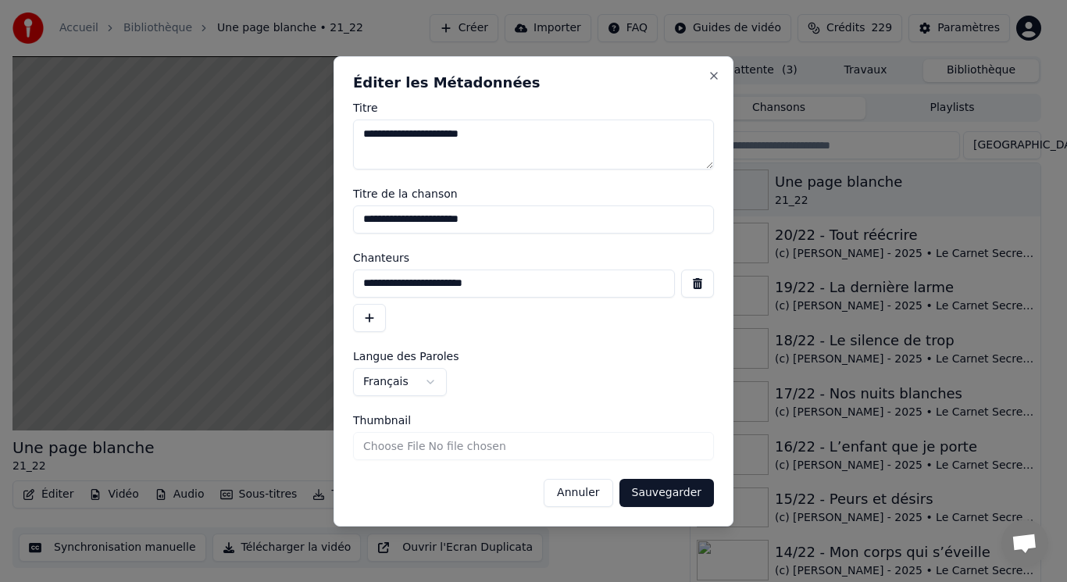
type input "**********"
click at [658, 488] on button "Sauvegarder" at bounding box center [666, 493] width 94 height 28
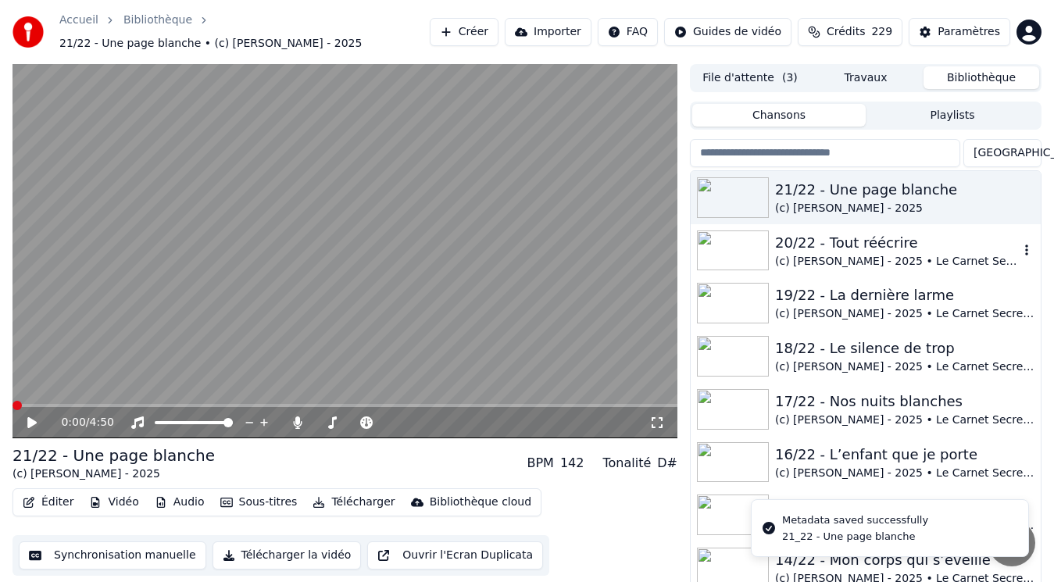
click at [943, 261] on div "(c) [PERSON_NAME] - 2025 • Le Carnet Secret de [PERSON_NAME]" at bounding box center [897, 262] width 244 height 16
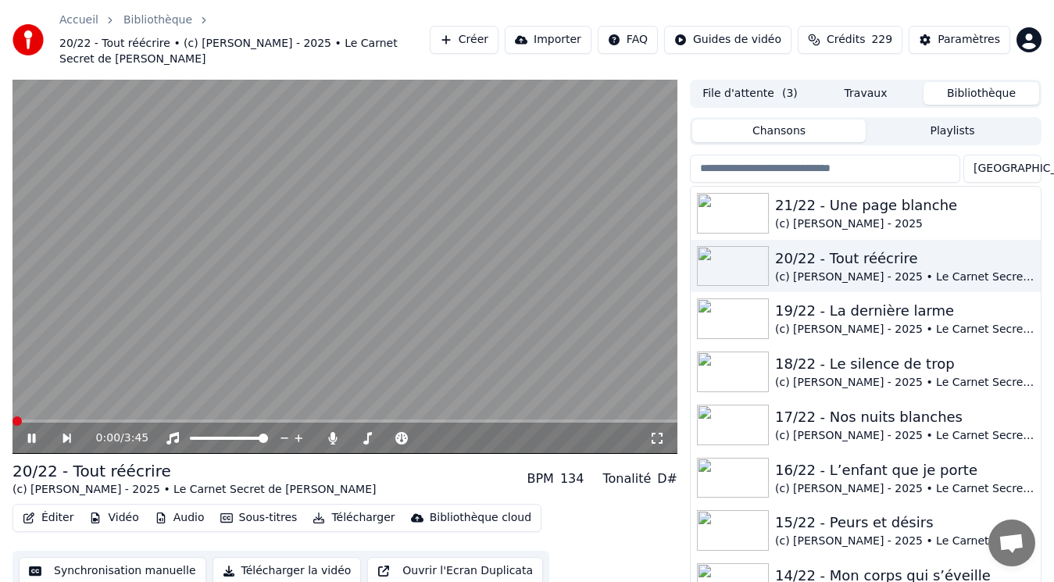
click at [39, 507] on button "Éditer" at bounding box center [47, 518] width 63 height 22
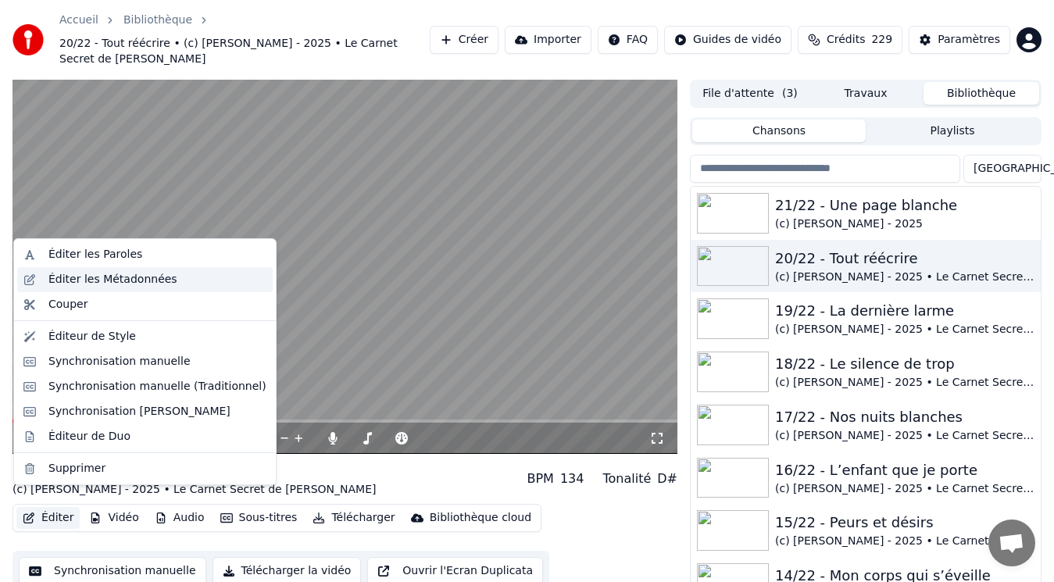
click at [85, 284] on div "Éditer les Métadonnées" at bounding box center [112, 280] width 129 height 16
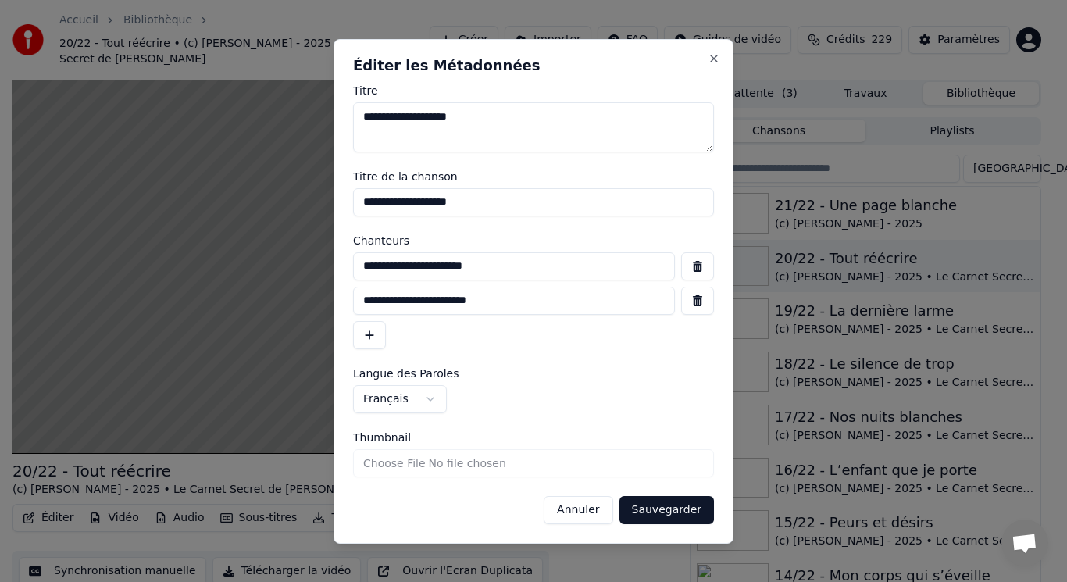
drag, startPoint x: 559, startPoint y: 302, endPoint x: 269, endPoint y: 298, distance: 289.8
click at [269, 298] on body "Accueil Bibliothèque 20/22 - Tout réécrire • (c) [PERSON_NAME] - 2025 • Le Carn…" at bounding box center [527, 291] width 1054 height 582
drag, startPoint x: 592, startPoint y: 505, endPoint x: 600, endPoint y: 494, distance: 12.8
click at [592, 503] on button "Annuler" at bounding box center [578, 510] width 69 height 28
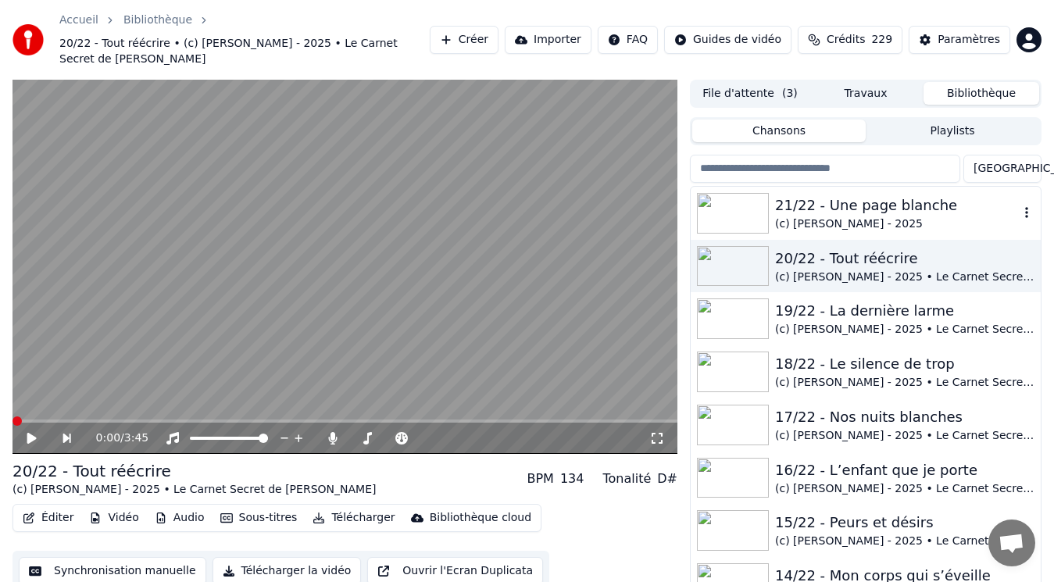
click at [899, 195] on div "21/22 - Une page blanche" at bounding box center [897, 205] width 244 height 22
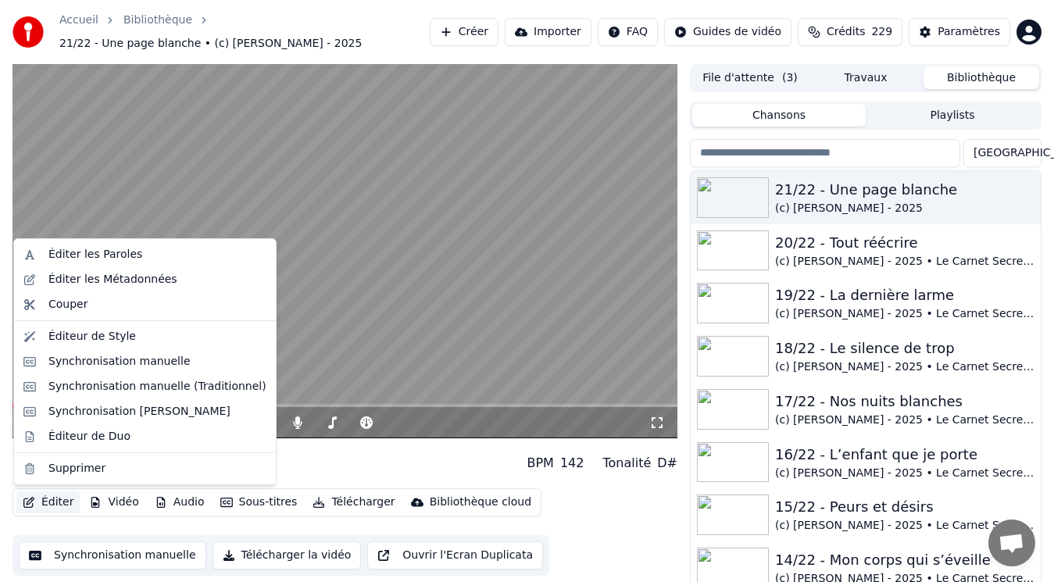
click at [47, 501] on button "Éditer" at bounding box center [47, 502] width 63 height 22
click at [97, 278] on div "Éditer les Métadonnées" at bounding box center [112, 280] width 129 height 16
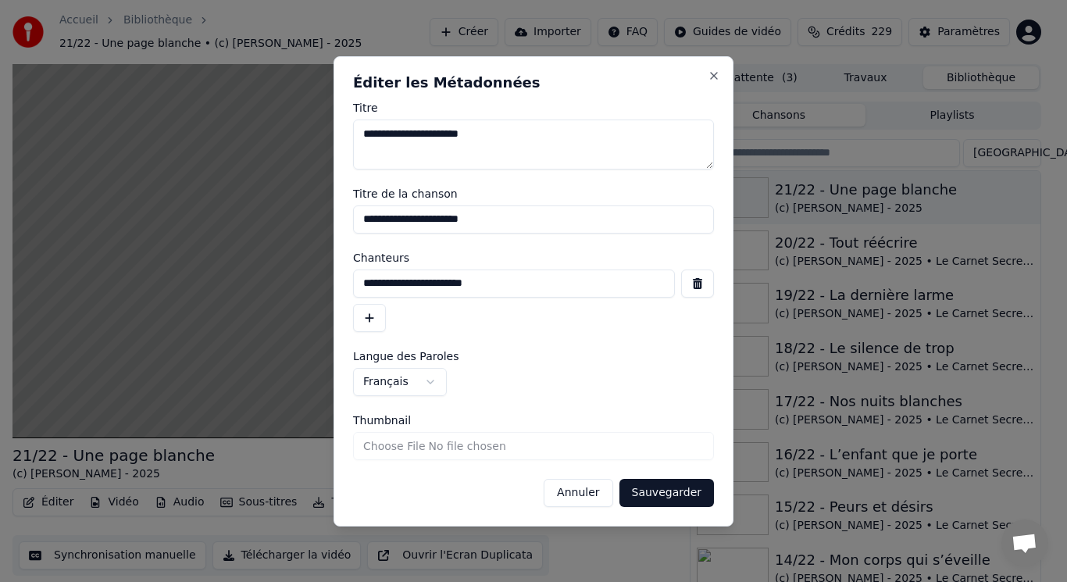
click at [366, 319] on button "button" at bounding box center [369, 318] width 33 height 28
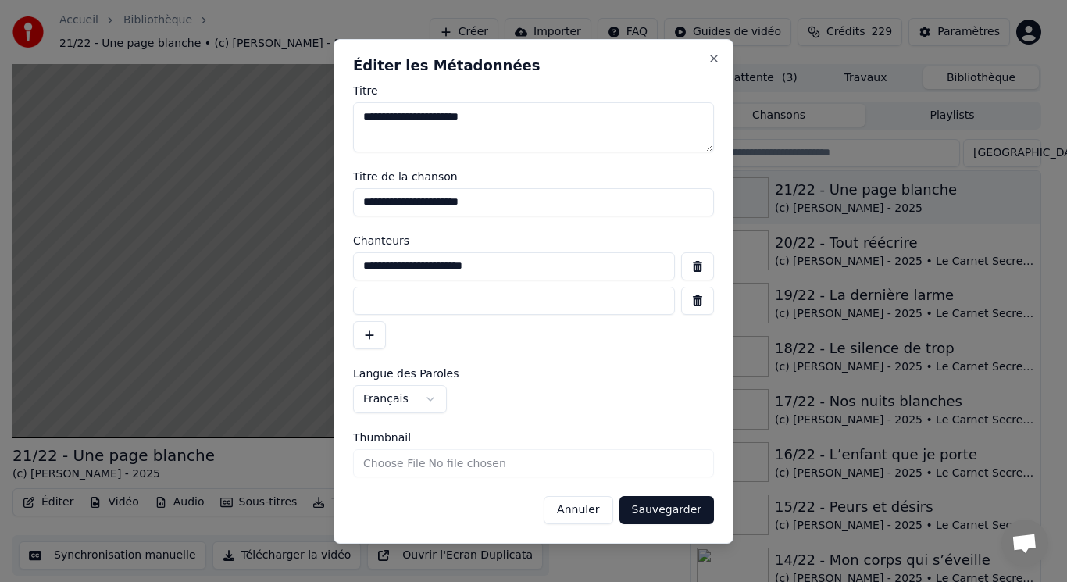
click at [387, 304] on input at bounding box center [514, 301] width 322 height 28
paste input "**********"
type input "**********"
click at [375, 120] on textarea "**********" at bounding box center [533, 127] width 361 height 50
type textarea "**********"
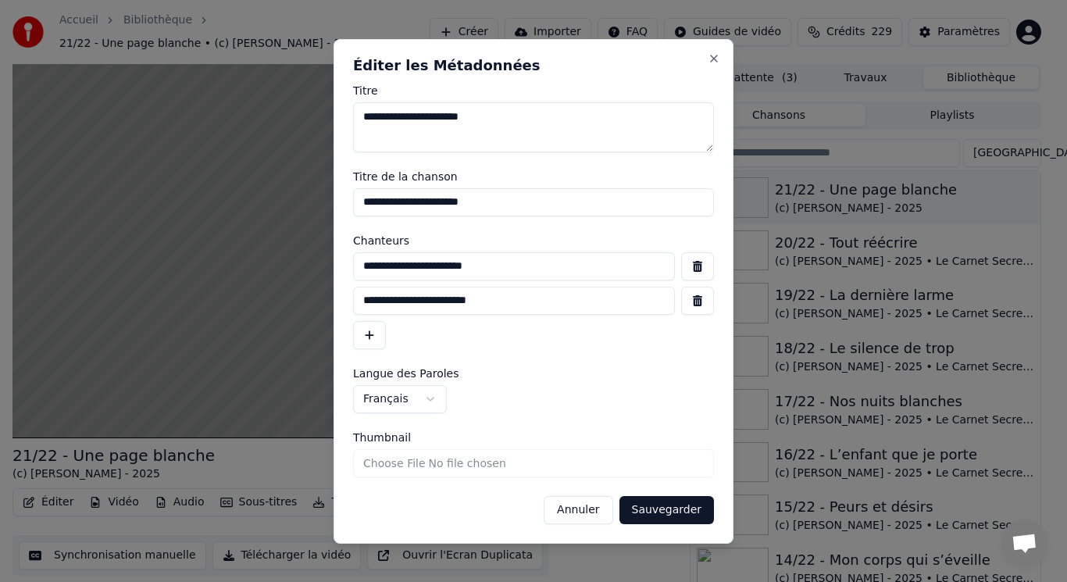
click at [683, 515] on button "Sauvegarder" at bounding box center [666, 510] width 94 height 28
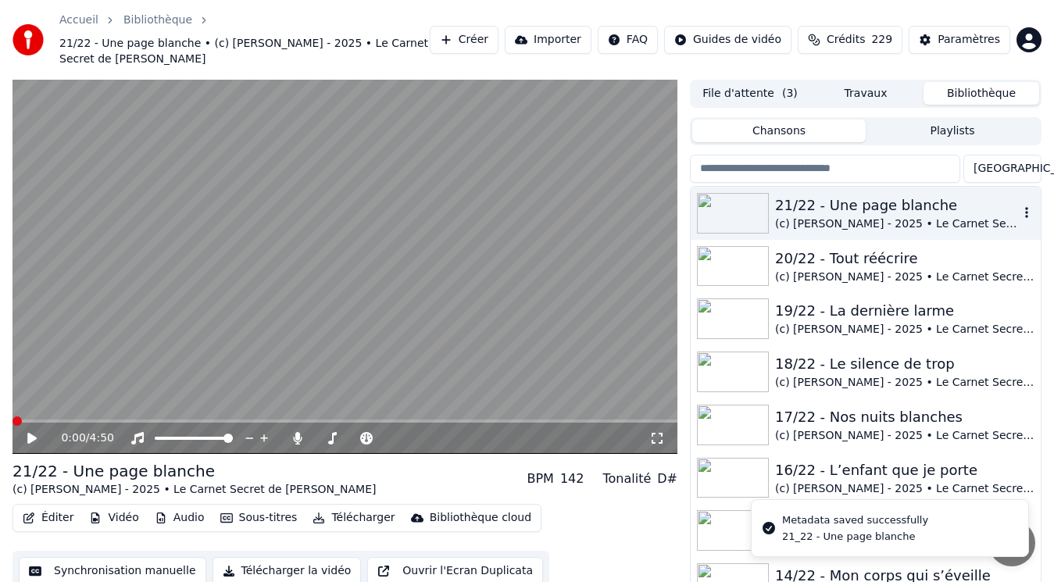
click at [844, 194] on div "21/22 - Une page blanche" at bounding box center [897, 205] width 244 height 22
click at [51, 507] on button "Éditer" at bounding box center [47, 518] width 63 height 22
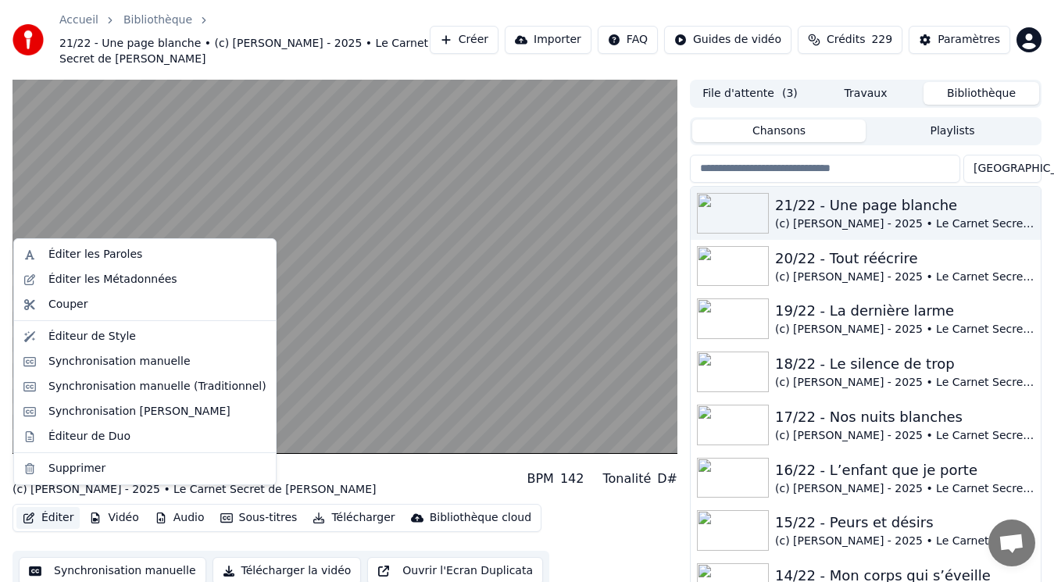
drag, startPoint x: 81, startPoint y: 384, endPoint x: 84, endPoint y: 365, distance: 19.8
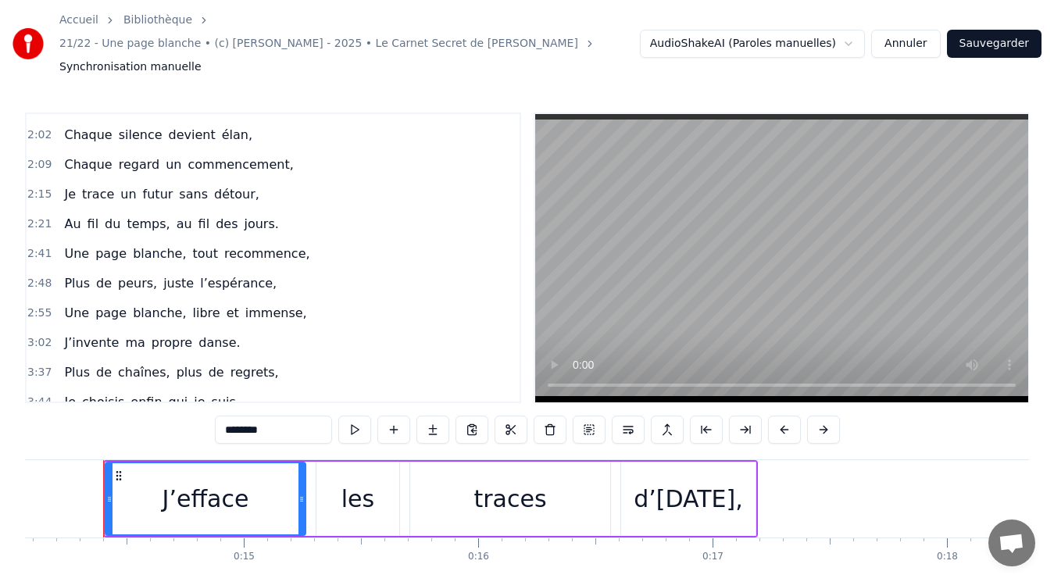
scroll to position [625, 0]
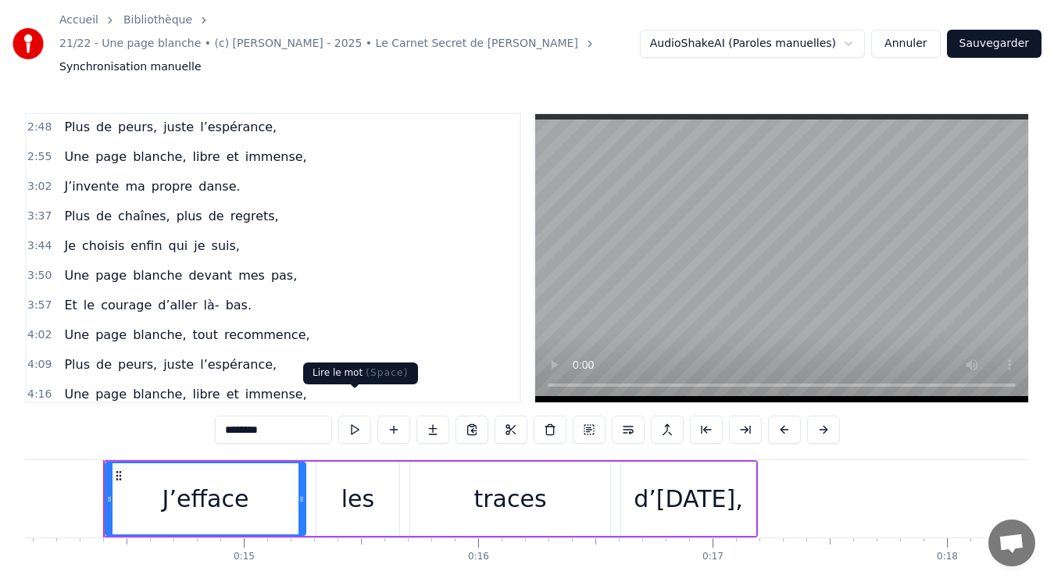
click at [353, 415] on button at bounding box center [354, 429] width 33 height 28
click at [34, 298] on span "3:57" at bounding box center [39, 306] width 24 height 16
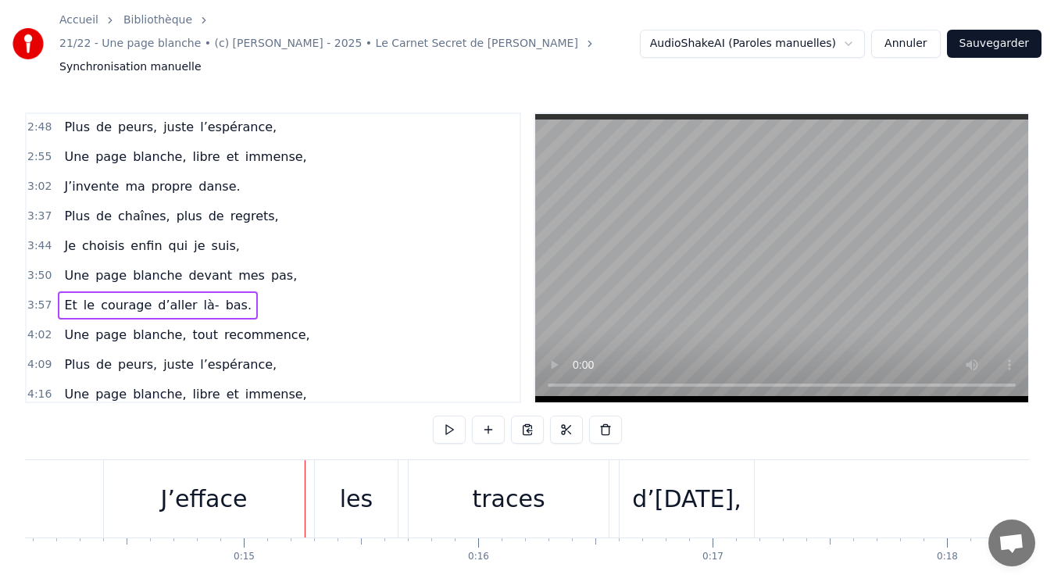
scroll to position [0, 55622]
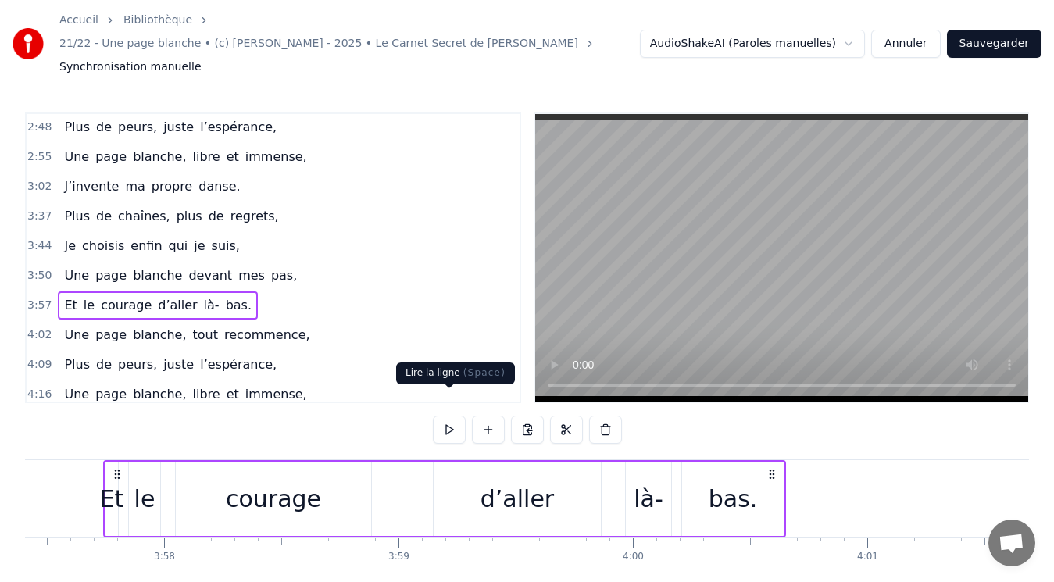
click at [454, 415] on button at bounding box center [449, 429] width 33 height 28
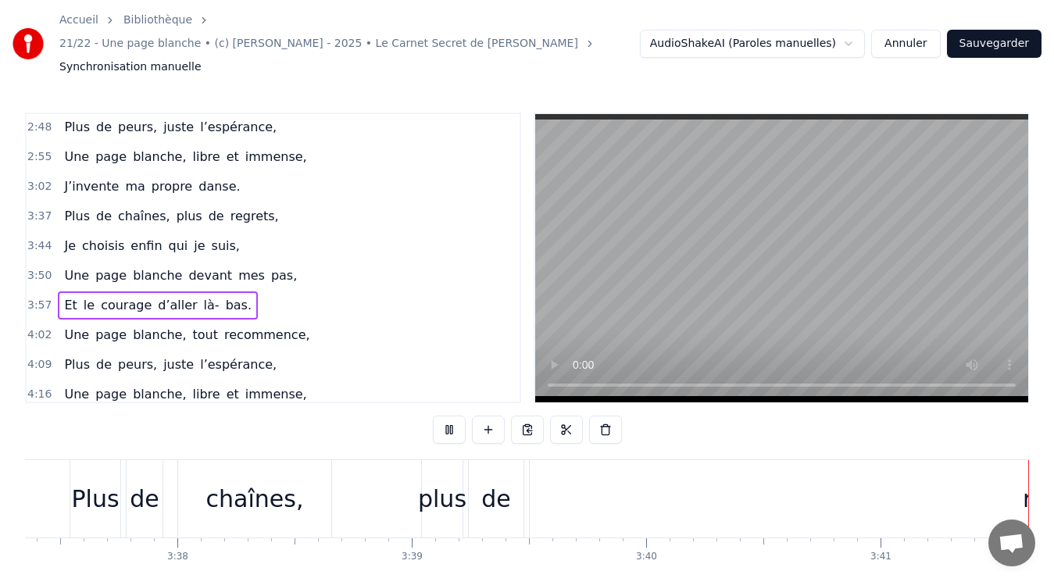
scroll to position [0, 51826]
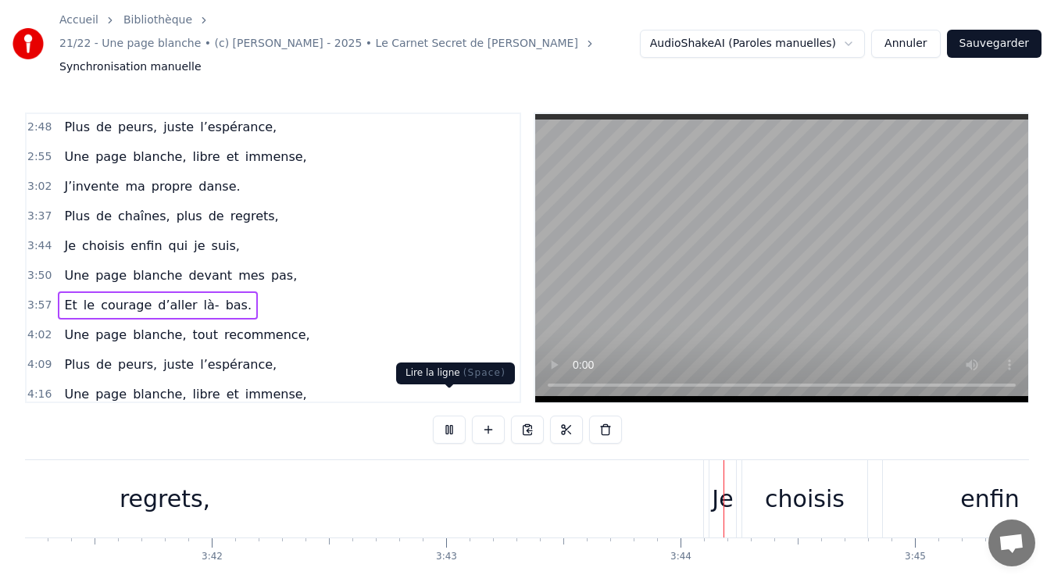
click at [445, 415] on button at bounding box center [449, 429] width 33 height 28
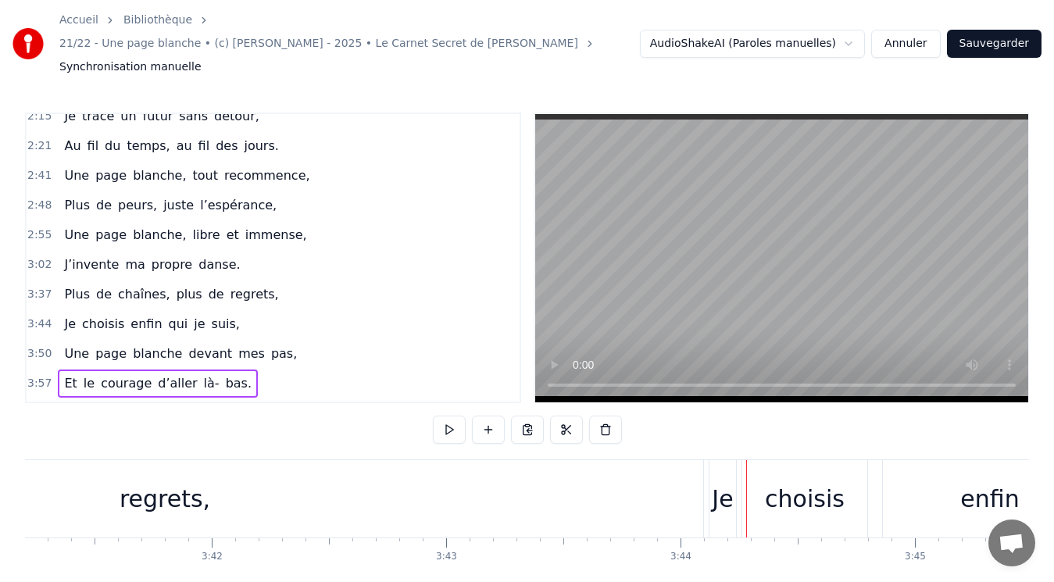
scroll to position [625, 0]
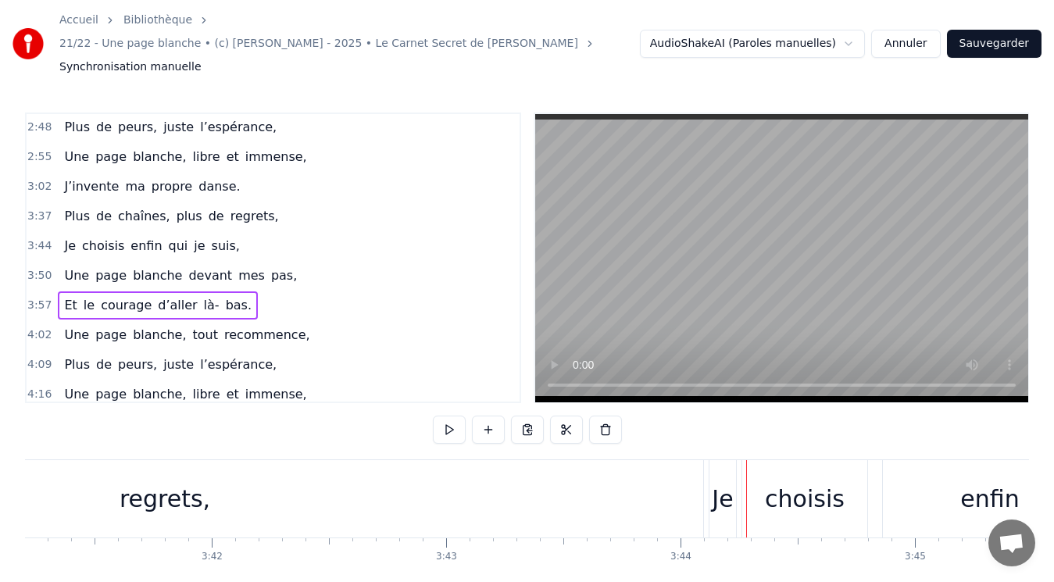
click at [182, 207] on span "plus" at bounding box center [189, 216] width 29 height 18
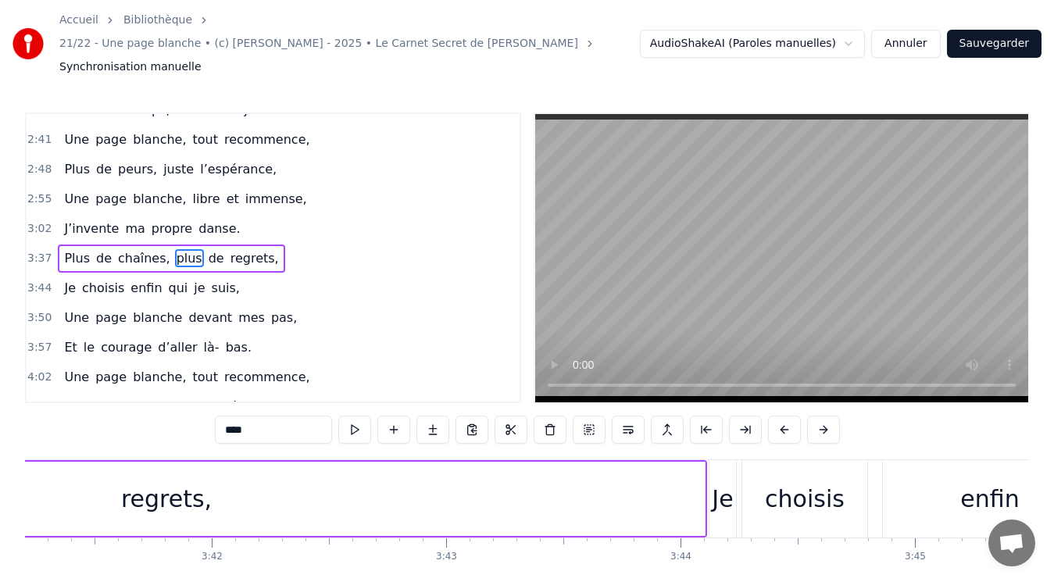
scroll to position [0, 51241]
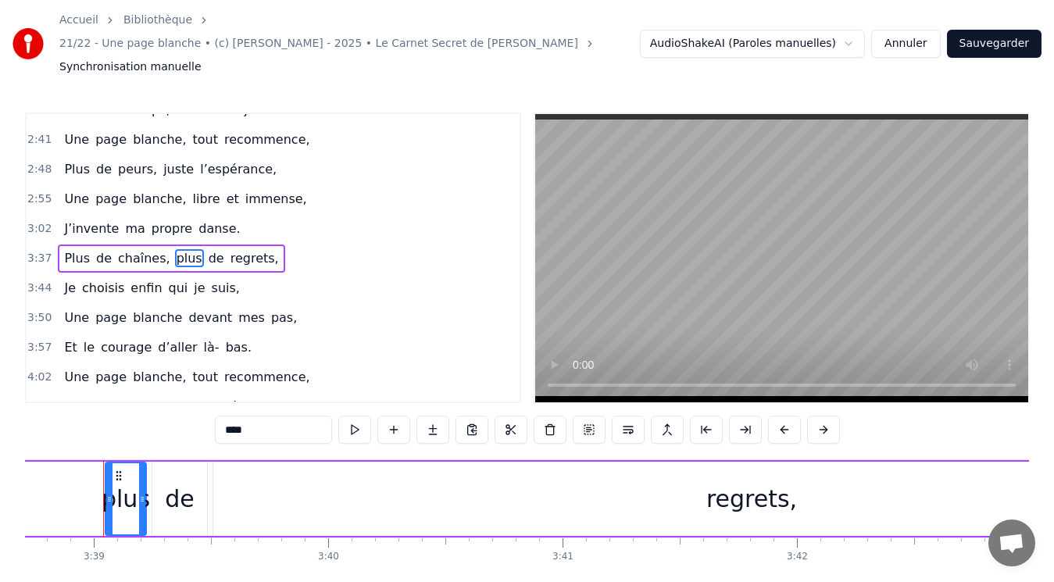
click at [229, 249] on span "regrets," at bounding box center [255, 258] width 52 height 18
type input "********"
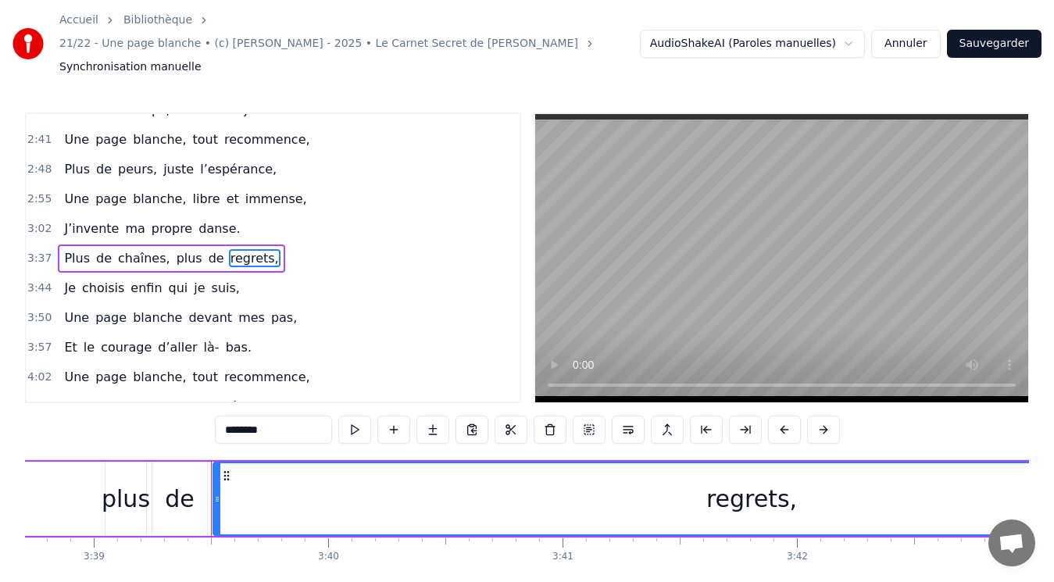
scroll to position [0, 51769]
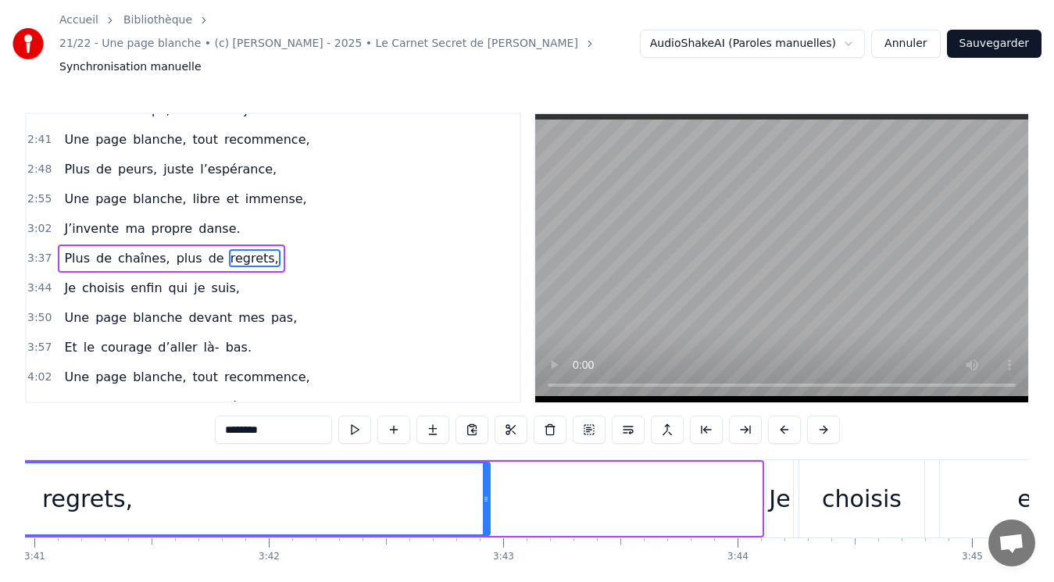
drag, startPoint x: 756, startPoint y: 474, endPoint x: 482, endPoint y: 439, distance: 276.4
click at [483, 463] on div at bounding box center [486, 498] width 6 height 71
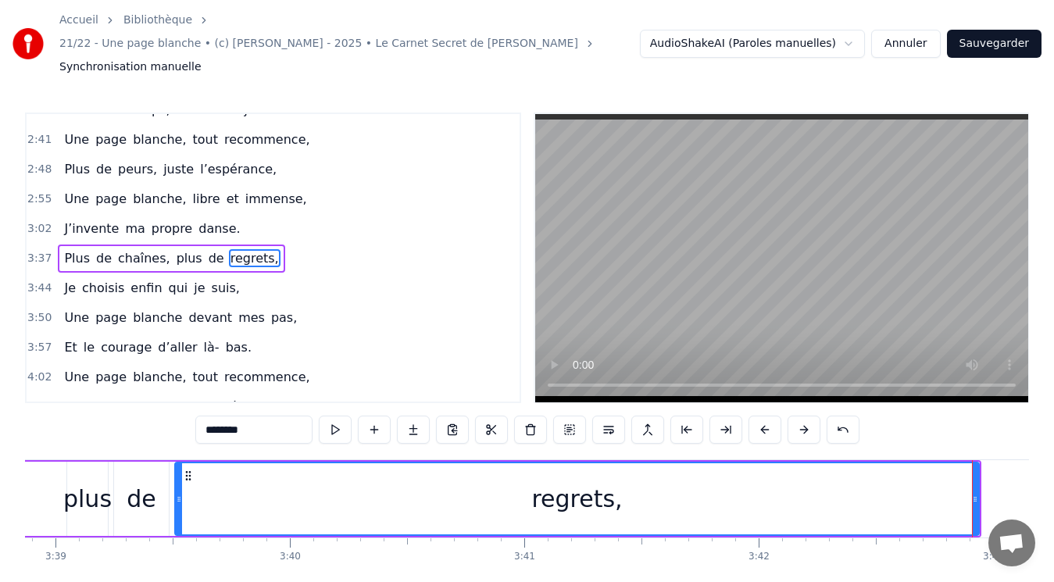
scroll to position [0, 51334]
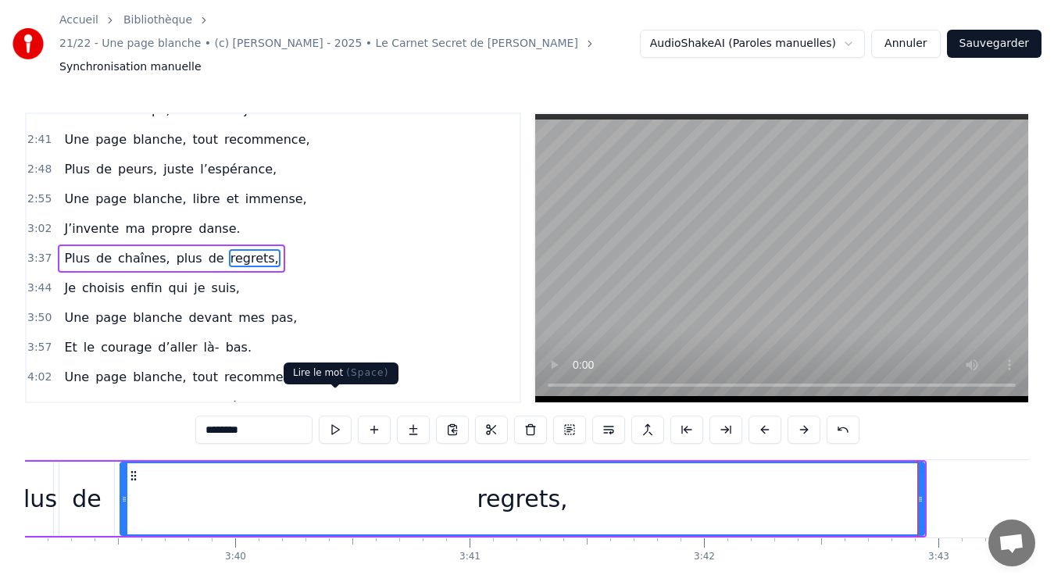
click at [337, 415] on button at bounding box center [335, 429] width 33 height 28
click at [331, 415] on button at bounding box center [335, 429] width 33 height 28
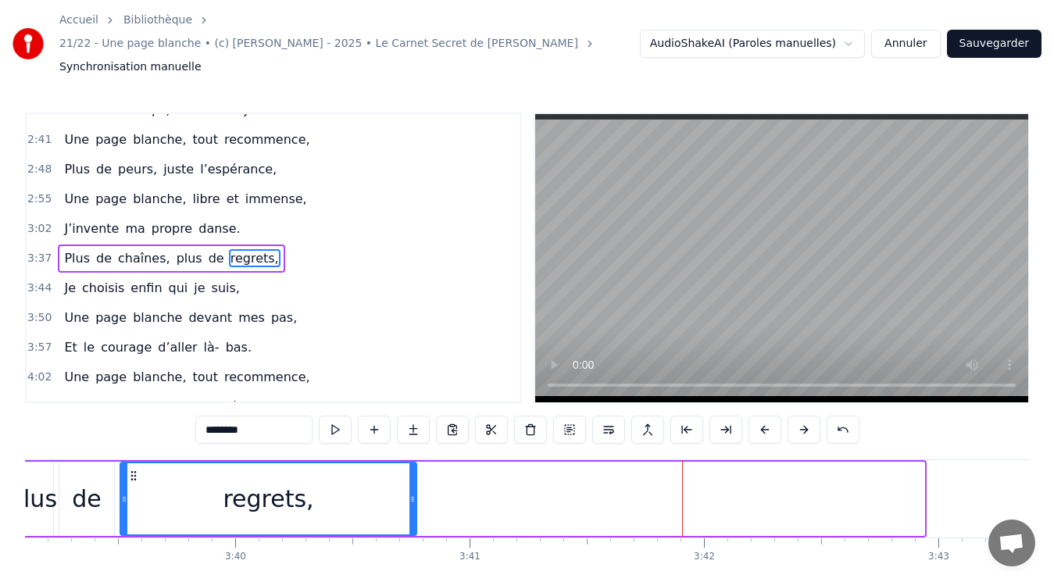
drag, startPoint x: 921, startPoint y: 472, endPoint x: 413, endPoint y: 462, distance: 507.7
click at [413, 463] on div at bounding box center [412, 498] width 6 height 71
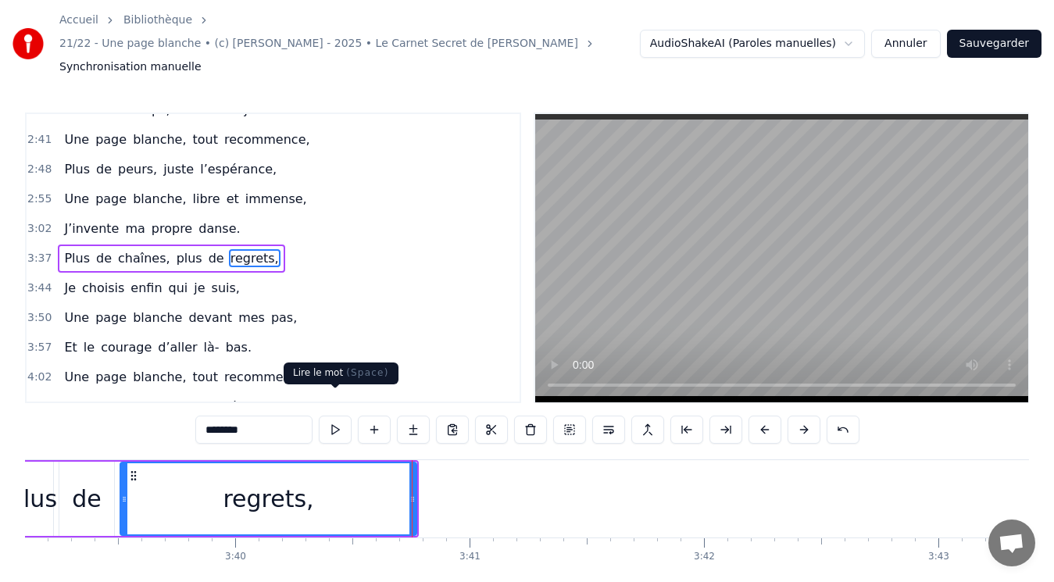
click at [336, 415] on button at bounding box center [335, 429] width 33 height 28
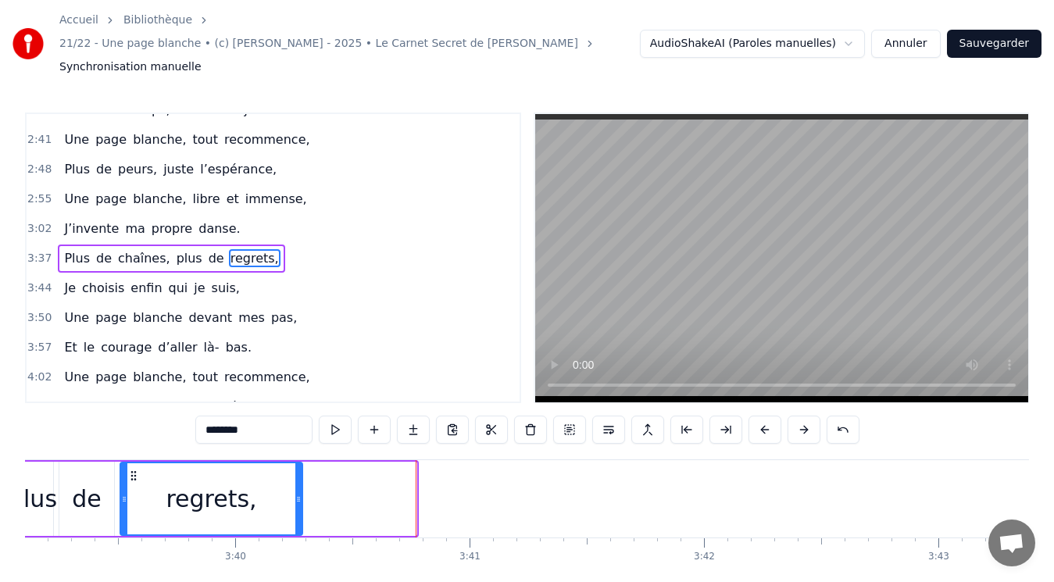
drag, startPoint x: 411, startPoint y: 459, endPoint x: 295, endPoint y: 465, distance: 115.7
click at [296, 466] on div at bounding box center [298, 498] width 6 height 71
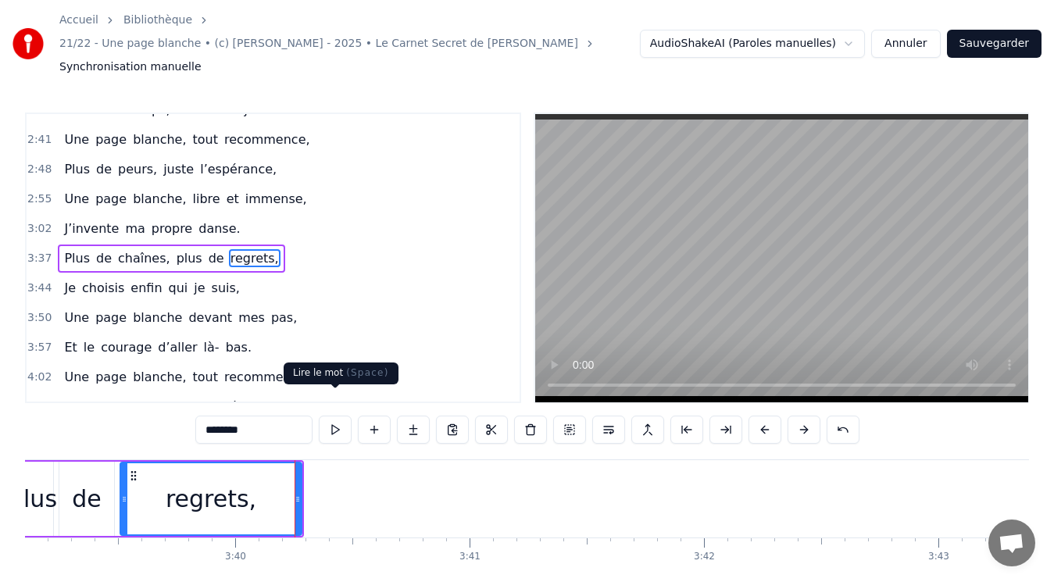
click at [337, 415] on button at bounding box center [335, 429] width 33 height 28
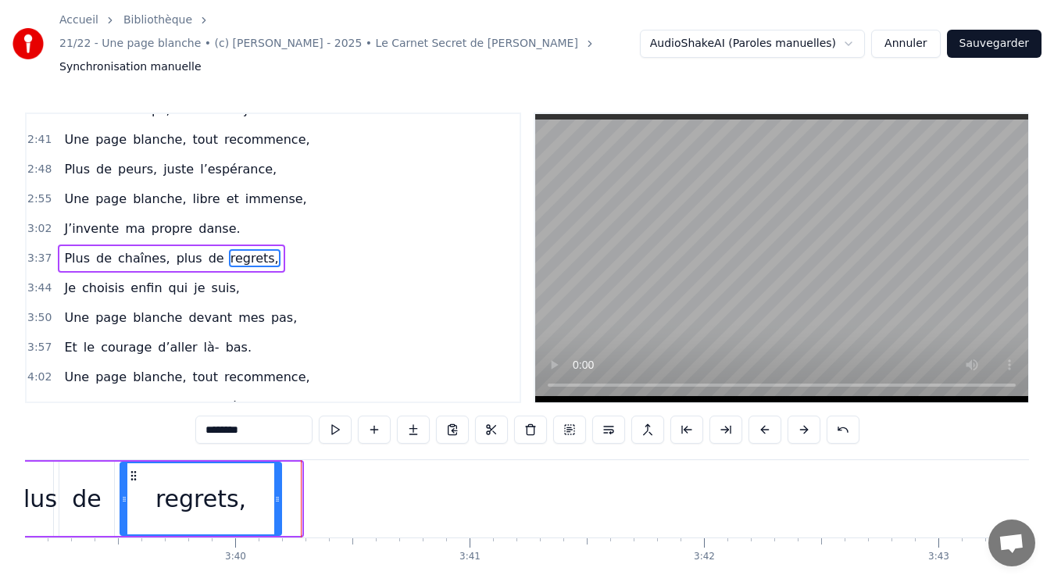
drag, startPoint x: 297, startPoint y: 465, endPoint x: 276, endPoint y: 469, distance: 21.4
click at [276, 469] on div at bounding box center [277, 498] width 6 height 71
click at [339, 415] on button at bounding box center [335, 429] width 33 height 28
click at [25, 234] on div "0:14 J’efface les traces d’[DATE], 0:21 Mes entraves fondent dans la lumière, 0…" at bounding box center [273, 257] width 496 height 291
click at [43, 221] on span "3:02" at bounding box center [39, 229] width 24 height 16
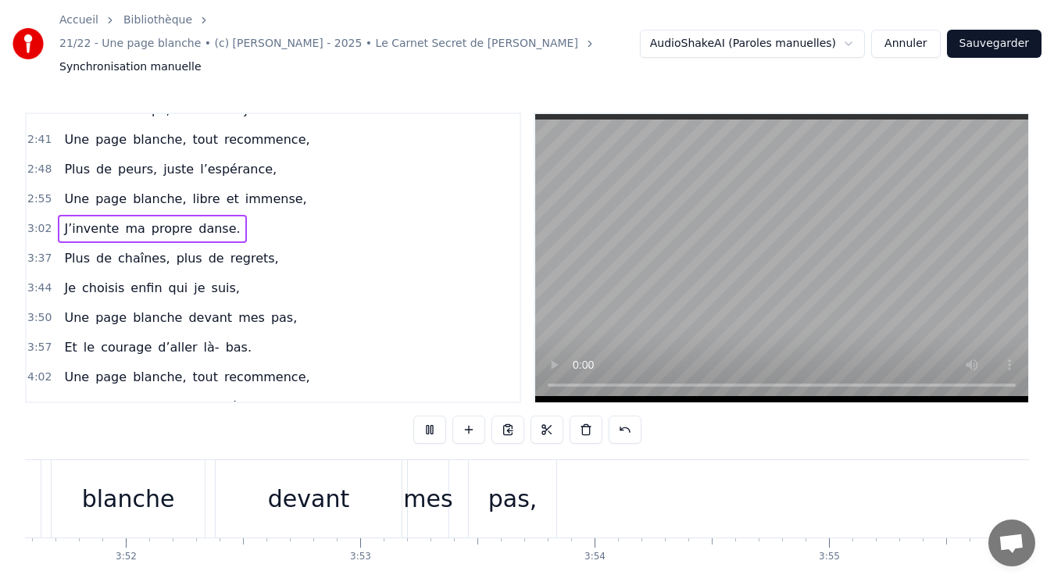
scroll to position [0, 55182]
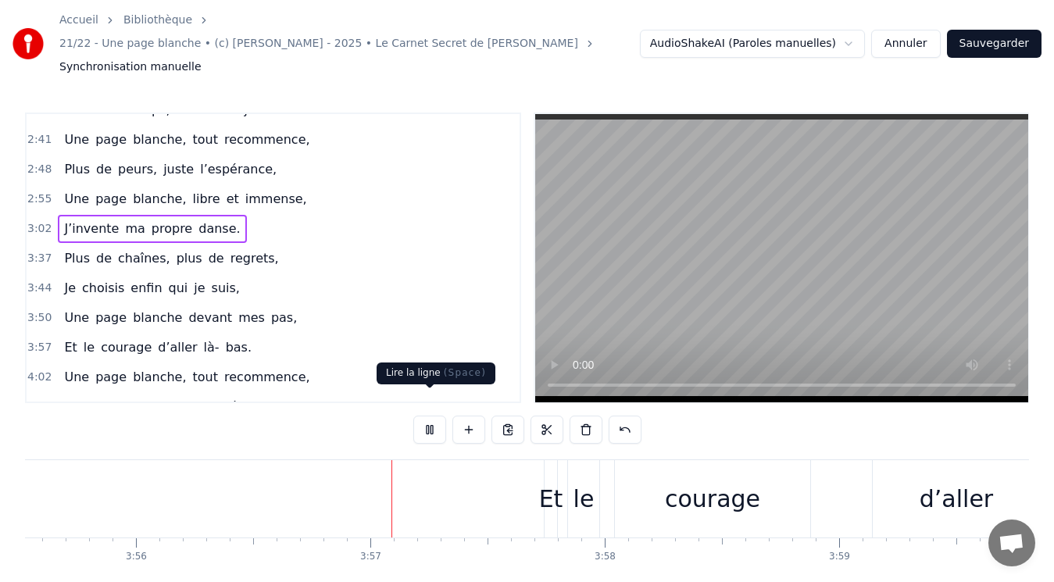
click at [432, 415] on button at bounding box center [429, 429] width 33 height 28
click at [975, 41] on button "Sauvegarder" at bounding box center [994, 44] width 94 height 28
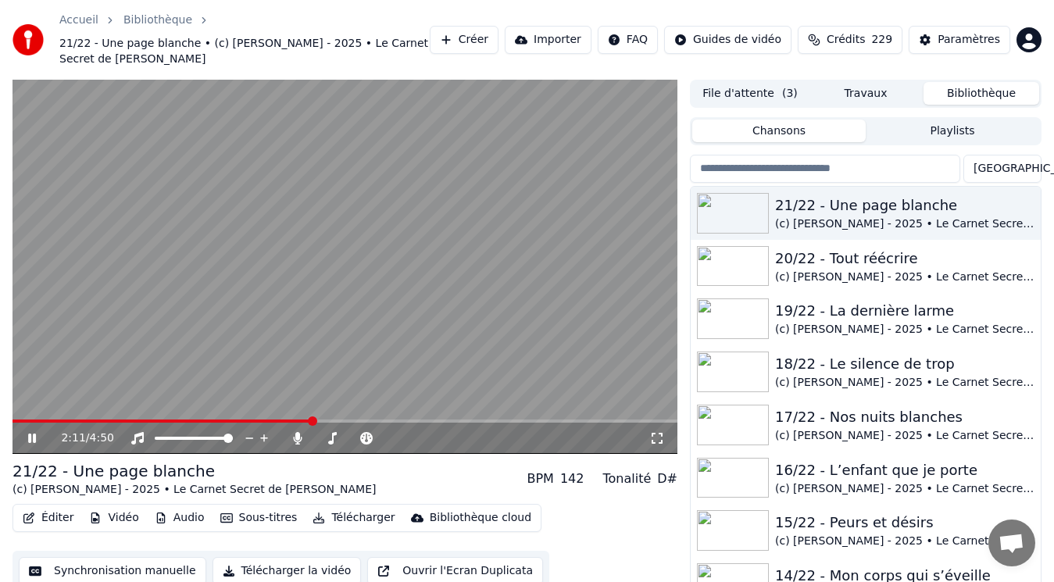
click at [312, 419] on span at bounding box center [344, 420] width 665 height 3
click at [373, 419] on span at bounding box center [344, 420] width 665 height 3
click at [414, 423] on div "2:19 / 4:50" at bounding box center [344, 438] width 665 height 31
click at [412, 423] on div "2:24 / 4:50" at bounding box center [344, 438] width 665 height 31
click at [489, 419] on span at bounding box center [485, 420] width 9 height 9
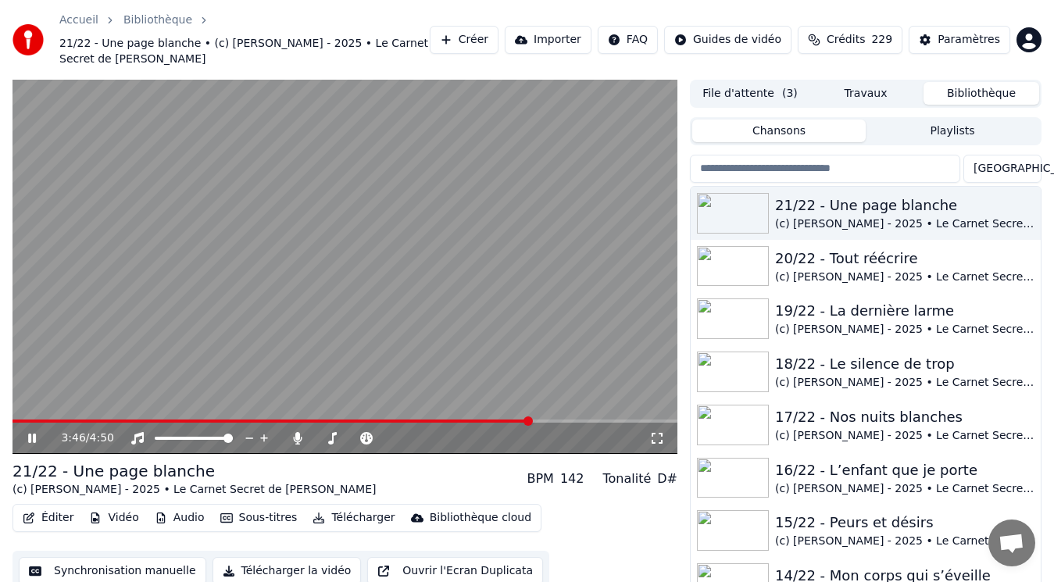
click at [172, 507] on button "Audio" at bounding box center [179, 518] width 62 height 22
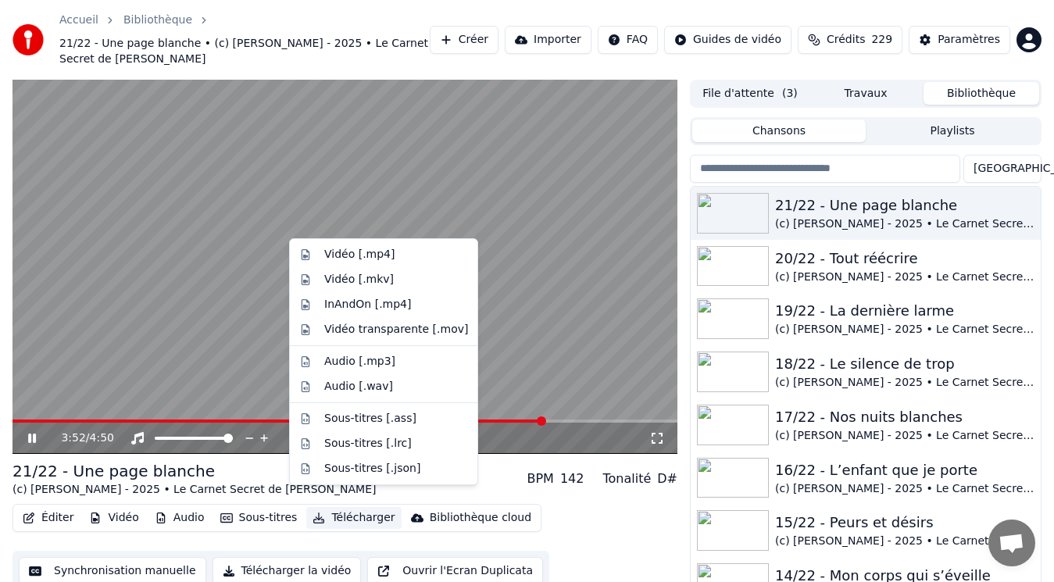
click at [137, 311] on video at bounding box center [344, 267] width 665 height 374
click at [316, 507] on button "Télécharger" at bounding box center [353, 518] width 94 height 22
click at [353, 252] on div "Vidéo [.mp4]" at bounding box center [359, 255] width 70 height 16
